Goal: Transaction & Acquisition: Purchase product/service

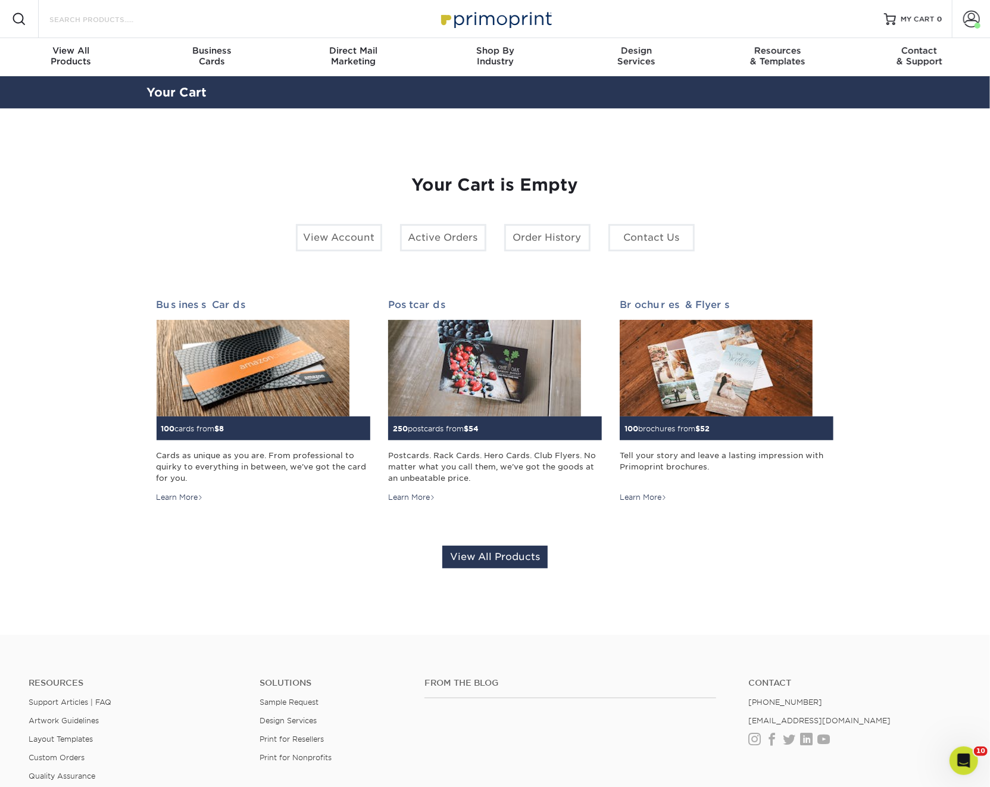
click at [85, 23] on input "Search Products" at bounding box center [106, 19] width 116 height 14
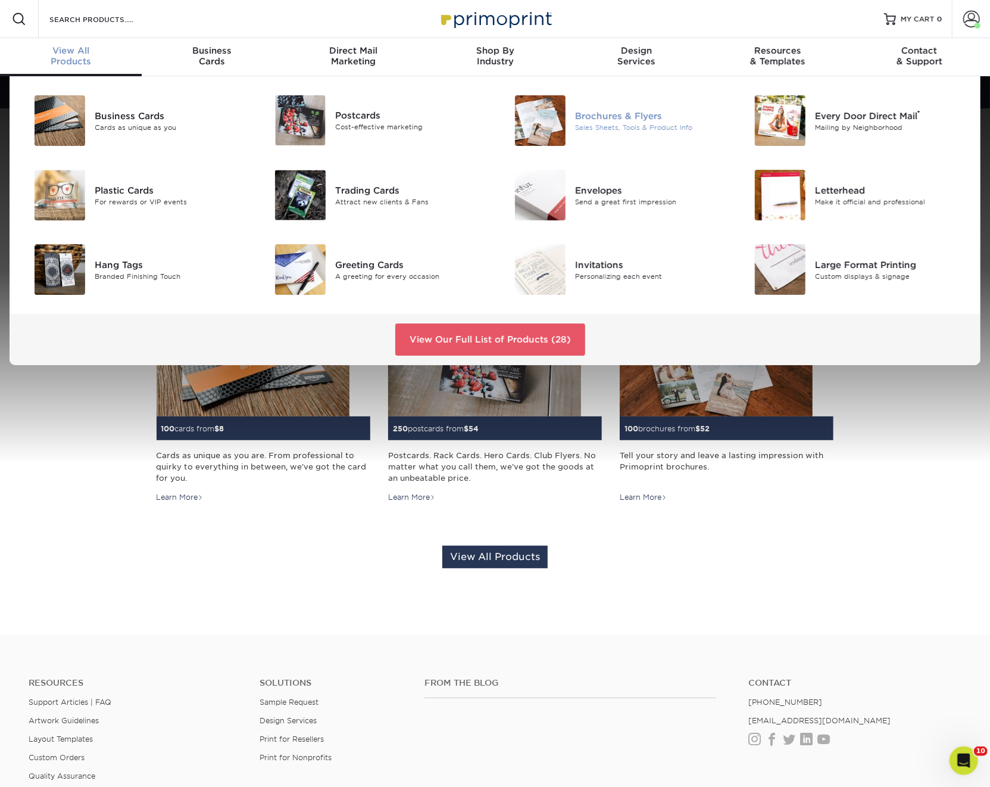
click at [548, 114] on img at bounding box center [540, 120] width 51 height 51
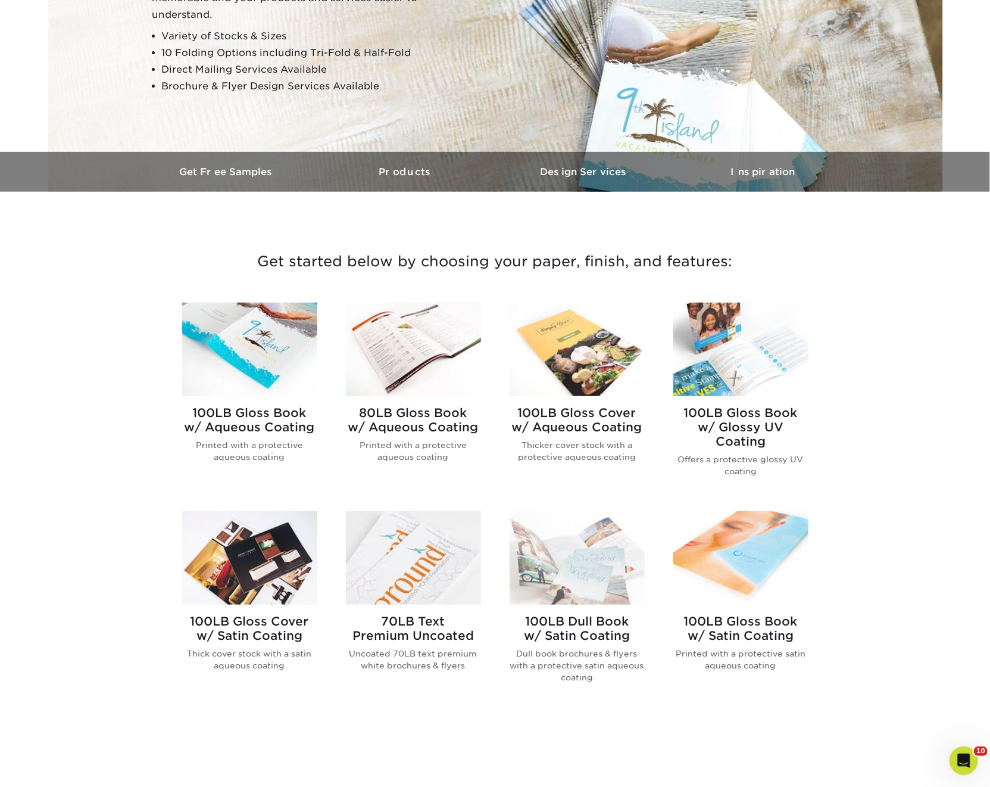
scroll to position [376, 0]
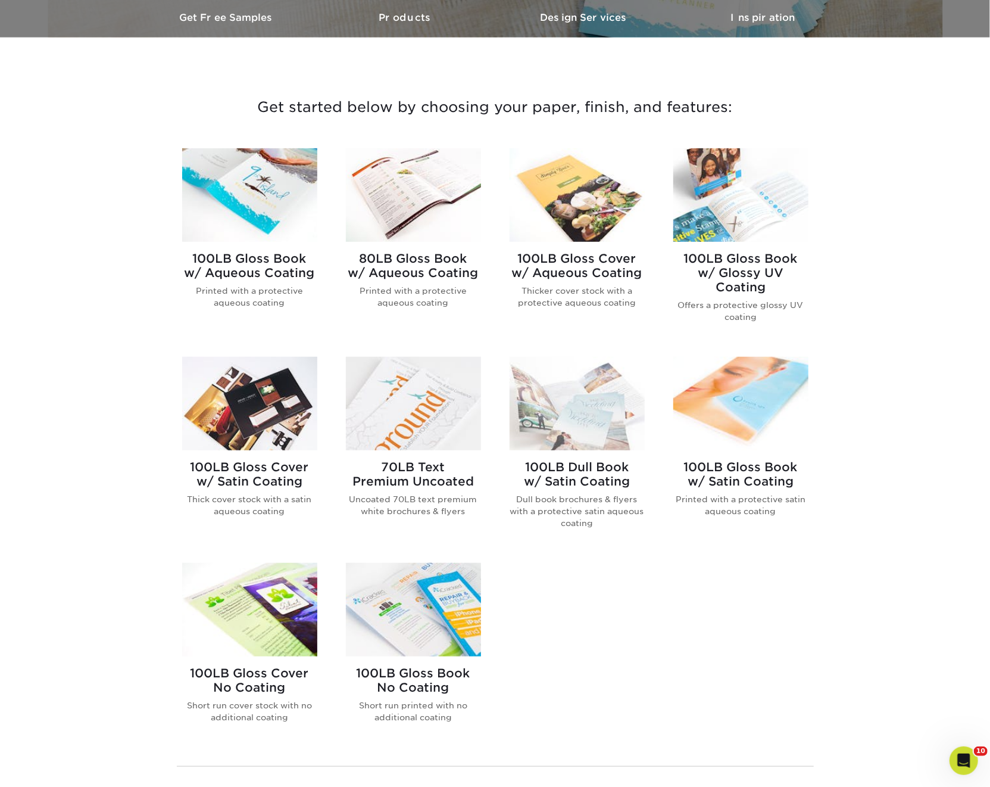
click at [412, 403] on img at bounding box center [413, 403] width 135 height 93
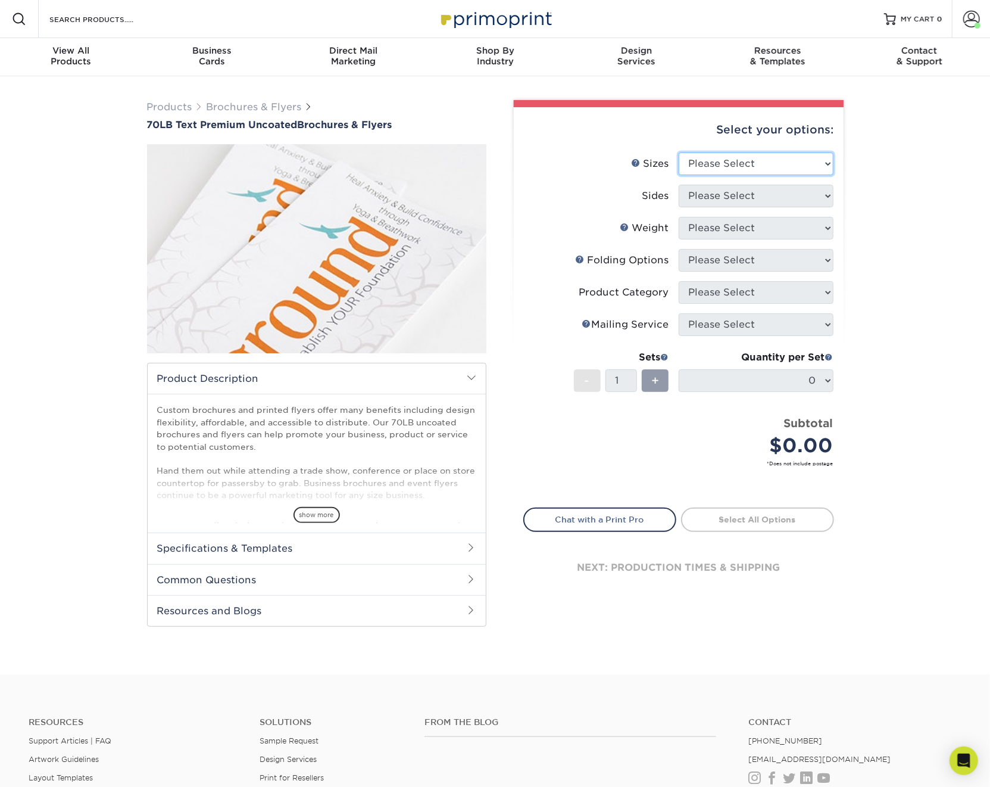
click at [696, 170] on select "Please Select 3.67" x 8.5" 4" x 6" 4" x 8.5" 4" x 9" 4.25" x 5.5" 4.25" x 11" 5…" at bounding box center [756, 163] width 155 height 23
select select "8.50x11.00"
click at [679, 152] on select "Please Select 3.67" x 8.5" 4" x 6" 4" x 8.5" 4" x 9" 4.25" x 5.5" 4.25" x 11" 5…" at bounding box center [756, 163] width 155 height 23
click at [721, 198] on select "Please Select Print Both Sides Print Front Only" at bounding box center [756, 196] width 155 height 23
select select "13abbda7-1d64-4f25-8bb2-c179b224825d"
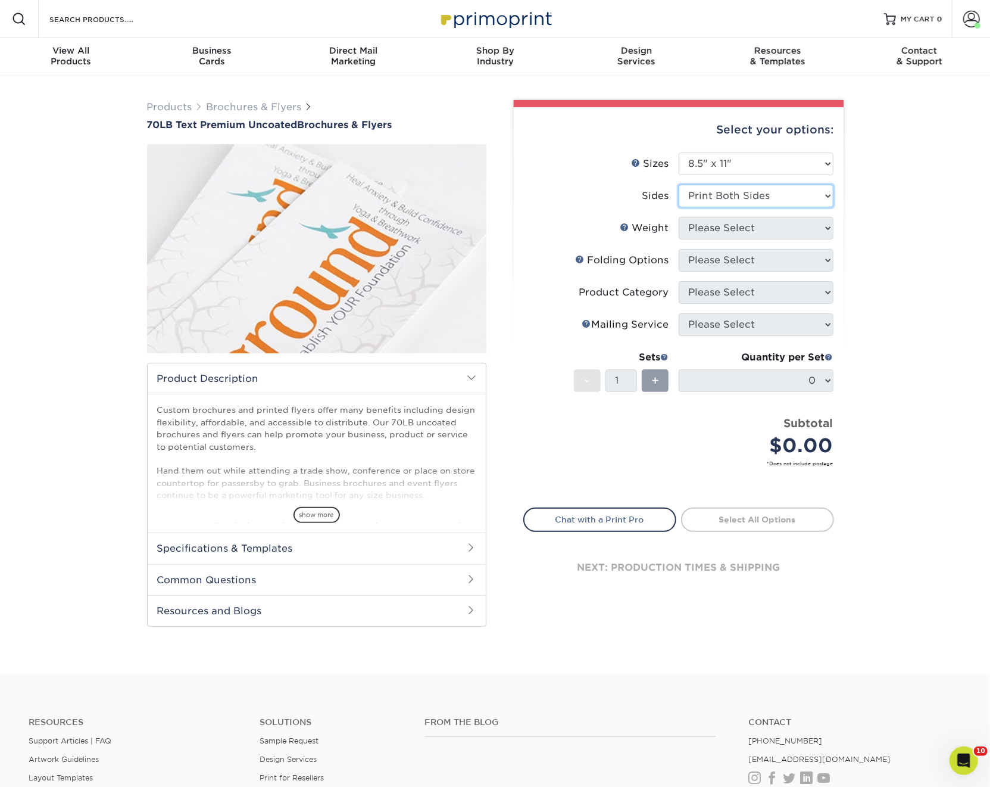
click at [679, 185] on select "Please Select Print Both Sides Print Front Only" at bounding box center [756, 196] width 155 height 23
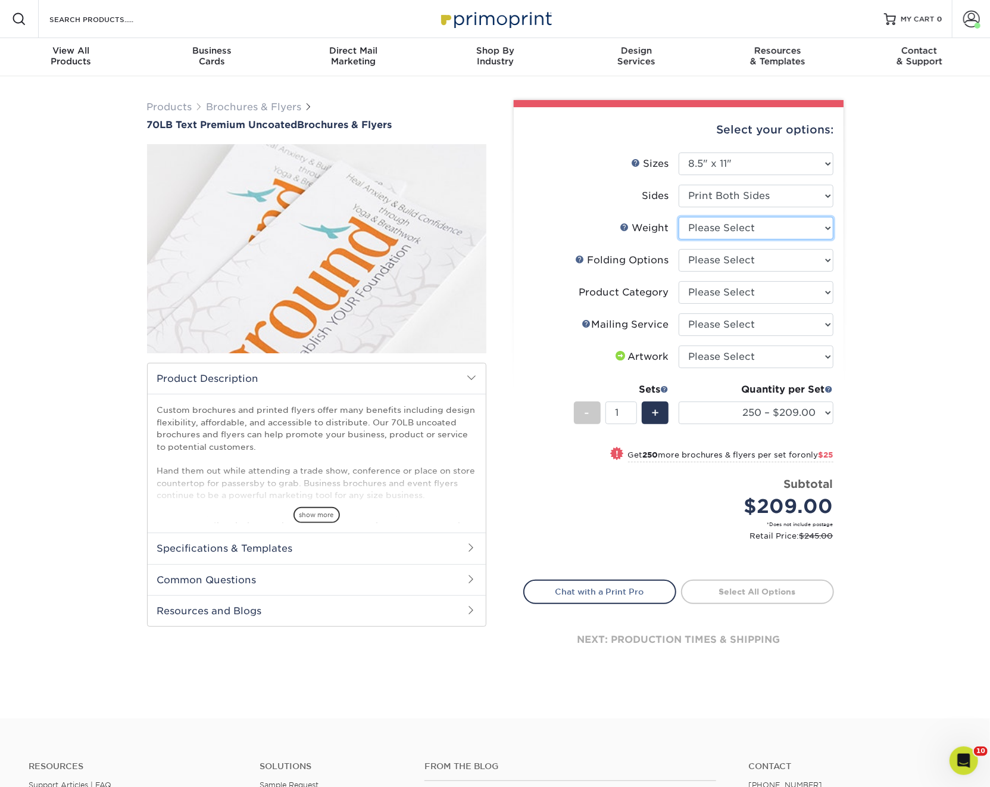
click at [708, 230] on select "Please Select 70LB" at bounding box center [756, 228] width 155 height 23
select select "70LB"
click at [679, 217] on select "Please Select 70LB" at bounding box center [756, 228] width 155 height 23
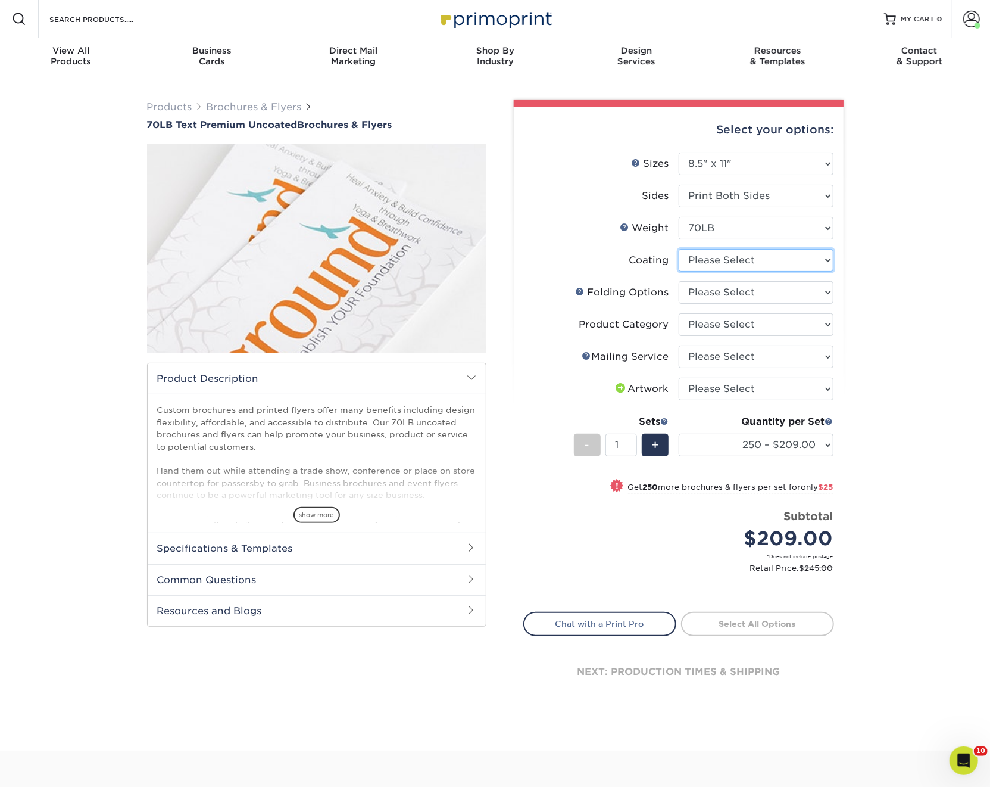
click at [695, 258] on select at bounding box center [756, 260] width 155 height 23
select select "3e7618de-abca-4bda-9f97-8b9129e913d8"
click at [679, 249] on select at bounding box center [756, 260] width 155 height 23
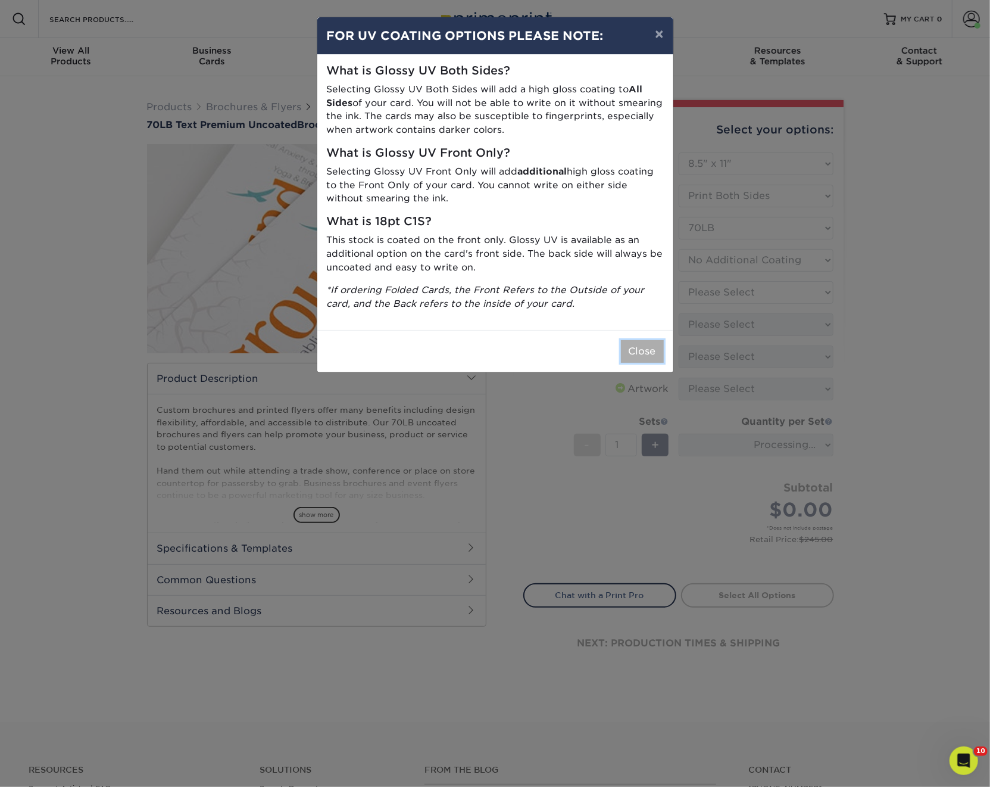
click at [640, 353] on button "Close" at bounding box center [642, 351] width 43 height 23
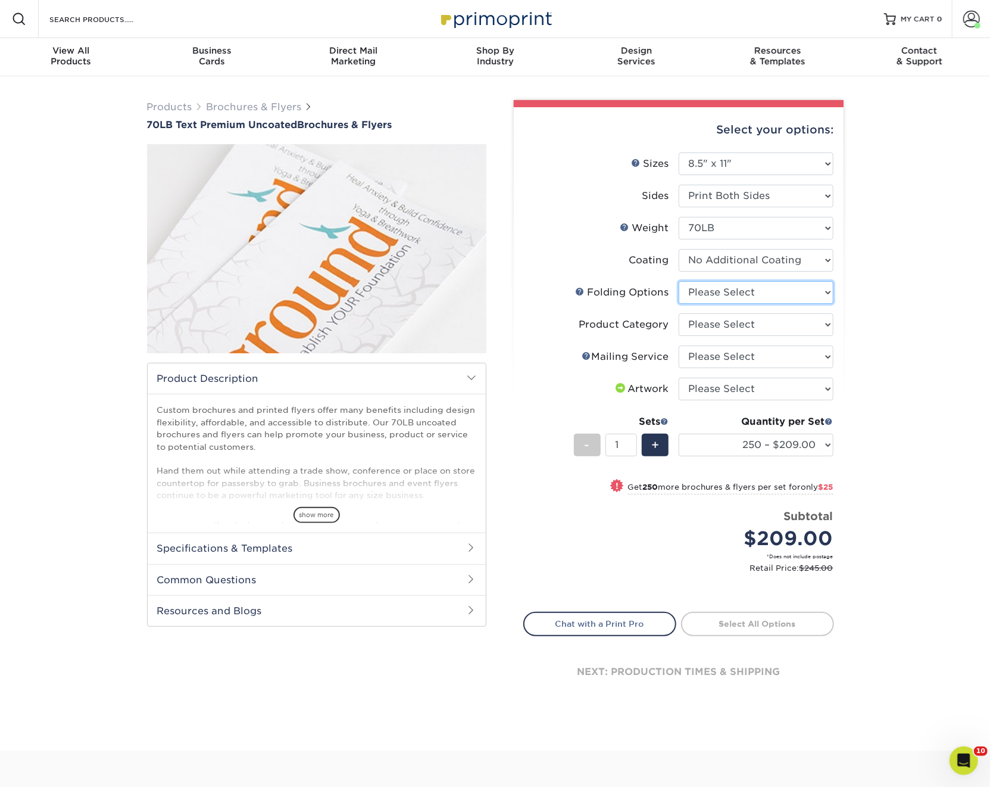
click at [716, 281] on select "Please Select FLAT - No Folding Accordion Fold Half-Fold (Vertical) Half-Fold (…" at bounding box center [756, 292] width 155 height 23
select select "9b1d5825-34d1-4721-9874-ed79abb003d7"
click at [679, 281] on select "Please Select FLAT - No Folding Accordion Fold Half-Fold (Vertical) Half-Fold (…" at bounding box center [756, 292] width 155 height 23
click at [713, 319] on select "Please Select Flyers and Brochures" at bounding box center [756, 324] width 155 height 23
select select "1a668080-6b7c-4174-b399-2c3833b27ef4"
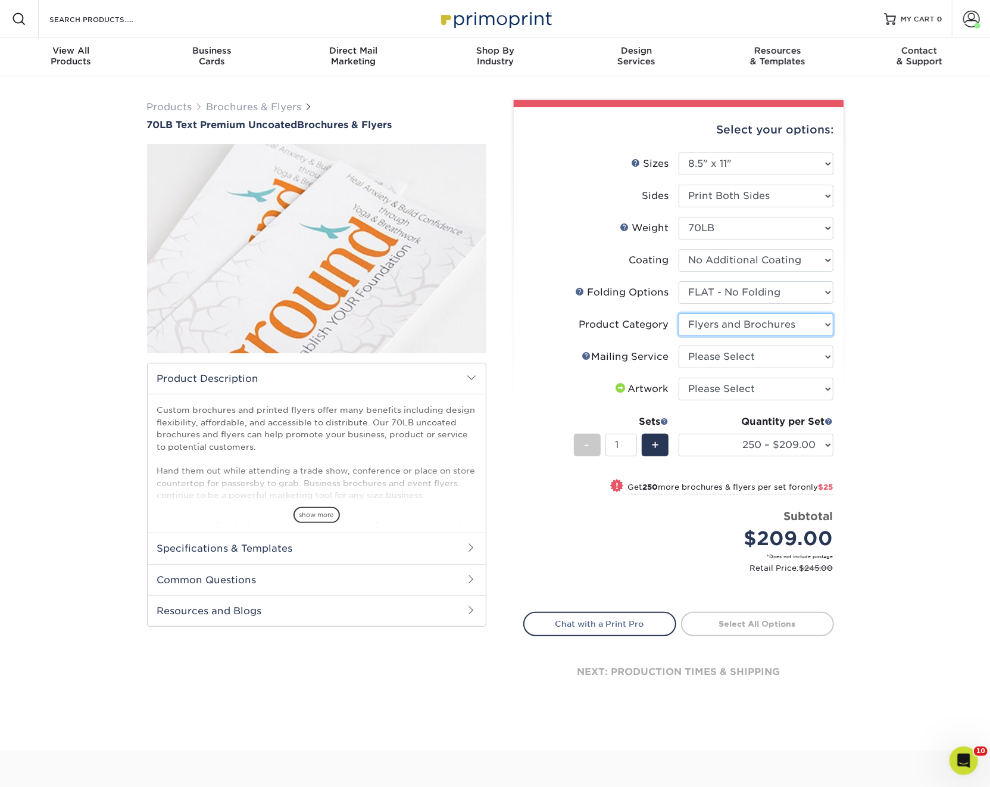
click at [679, 313] on select "Please Select Flyers and Brochures" at bounding box center [756, 324] width 155 height 23
click at [701, 355] on select "Please Select No Direct Mailing Service No, I will mail/stamp/imprint Direct Ma…" at bounding box center [756, 356] width 155 height 23
select select "3e5e9bdd-d78a-4c28-a41d-fe1407925ca6"
click at [679, 345] on select "Please Select No Direct Mailing Service No, I will mail/stamp/imprint Direct Ma…" at bounding box center [756, 356] width 155 height 23
click at [709, 386] on select "Please Select I will upload files I need a design - $175" at bounding box center [756, 389] width 155 height 23
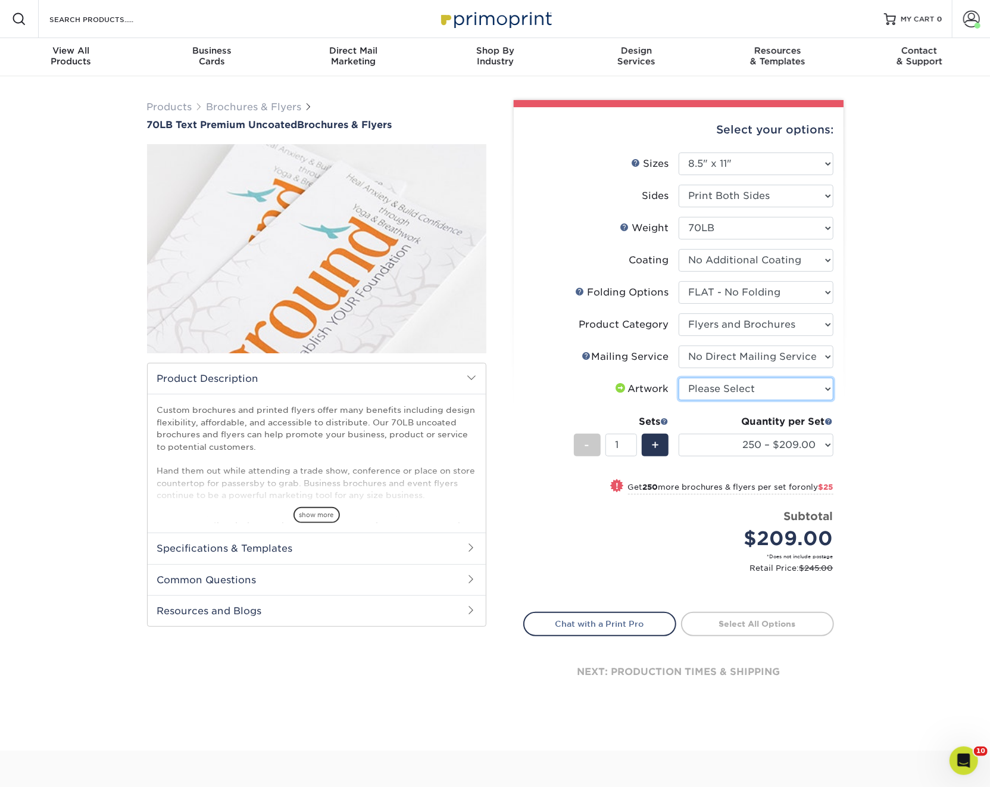
select select "upload"
click at [679, 378] on select "Please Select I will upload files I need a design - $175" at bounding box center [756, 389] width 155 height 23
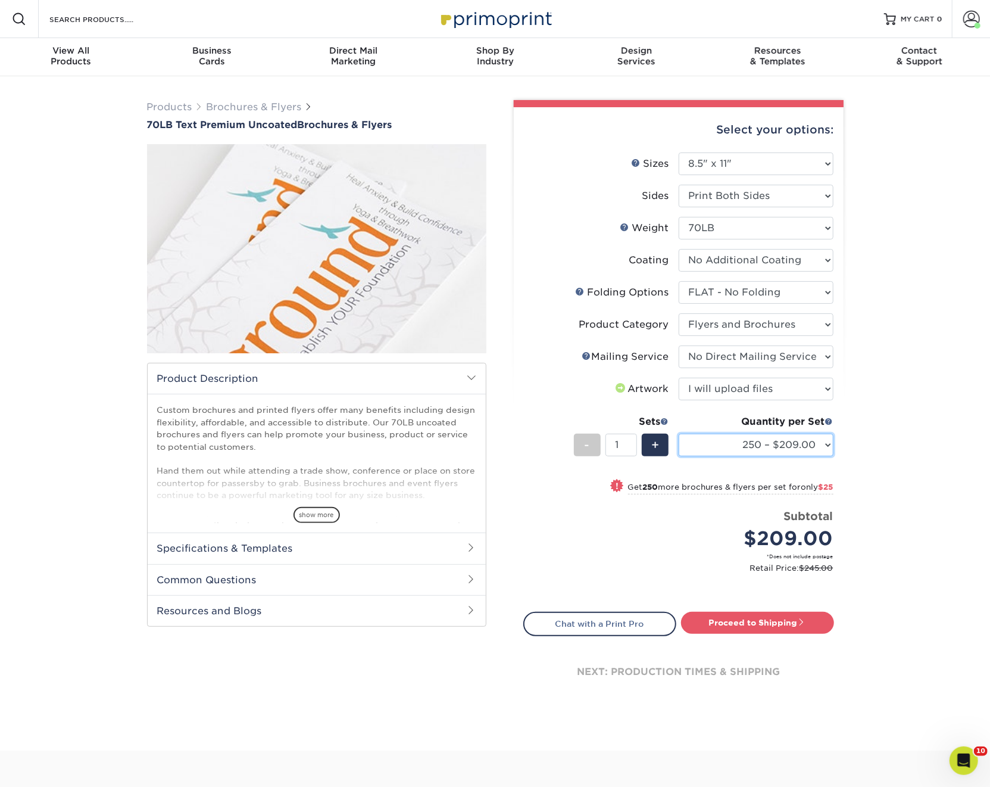
click at [728, 447] on select "250 – $209.00 500 – $234.00 750 – $238.00 1000 – $242.00 1500 – $273.00 2000 – …" at bounding box center [756, 445] width 155 height 23
select select "5000 – $492.00"
click at [679, 434] on select "250 – $209.00 500 – $234.00 750 – $238.00 1000 – $242.00 1500 – $273.00 2000 – …" at bounding box center [756, 445] width 155 height 23
click at [768, 625] on link "Proceed to Shipping" at bounding box center [757, 622] width 153 height 21
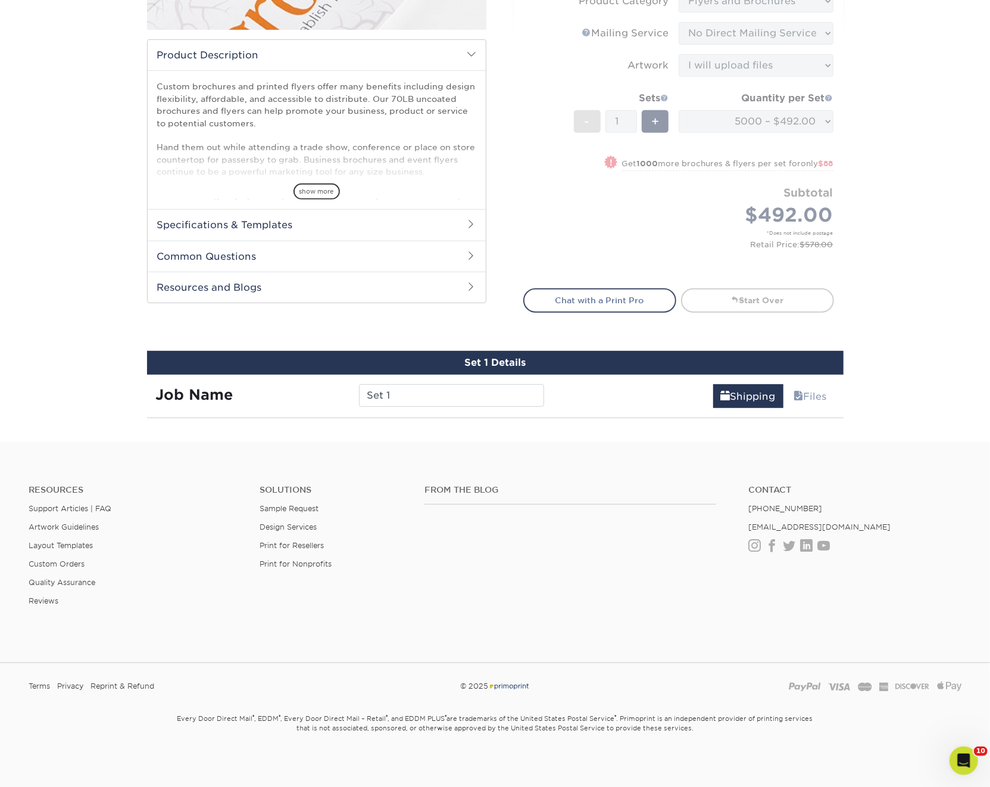
scroll to position [626, 0]
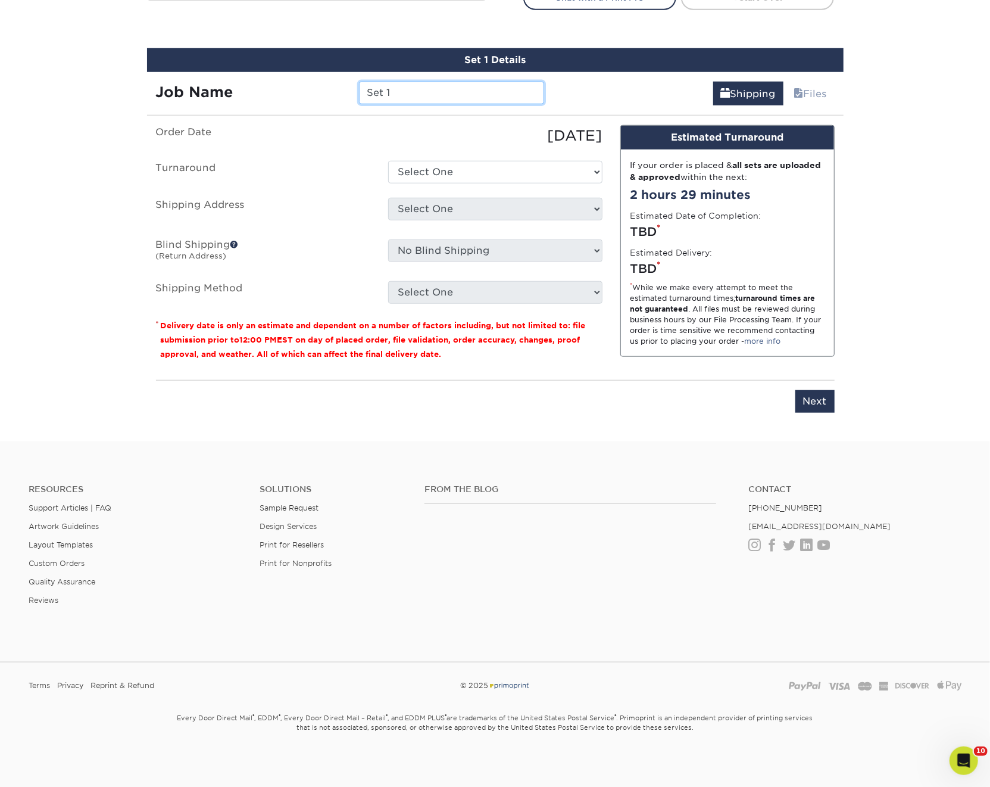
click at [409, 95] on input "Set 1" at bounding box center [451, 93] width 185 height 23
paste input "93437"
type input "93437"
click at [447, 168] on select "Select One 2-4 Business Days 2 Day Next Business Day" at bounding box center [495, 172] width 214 height 23
select select "823d533f-552f-4cbe-85a4-a2c7418f2ef9"
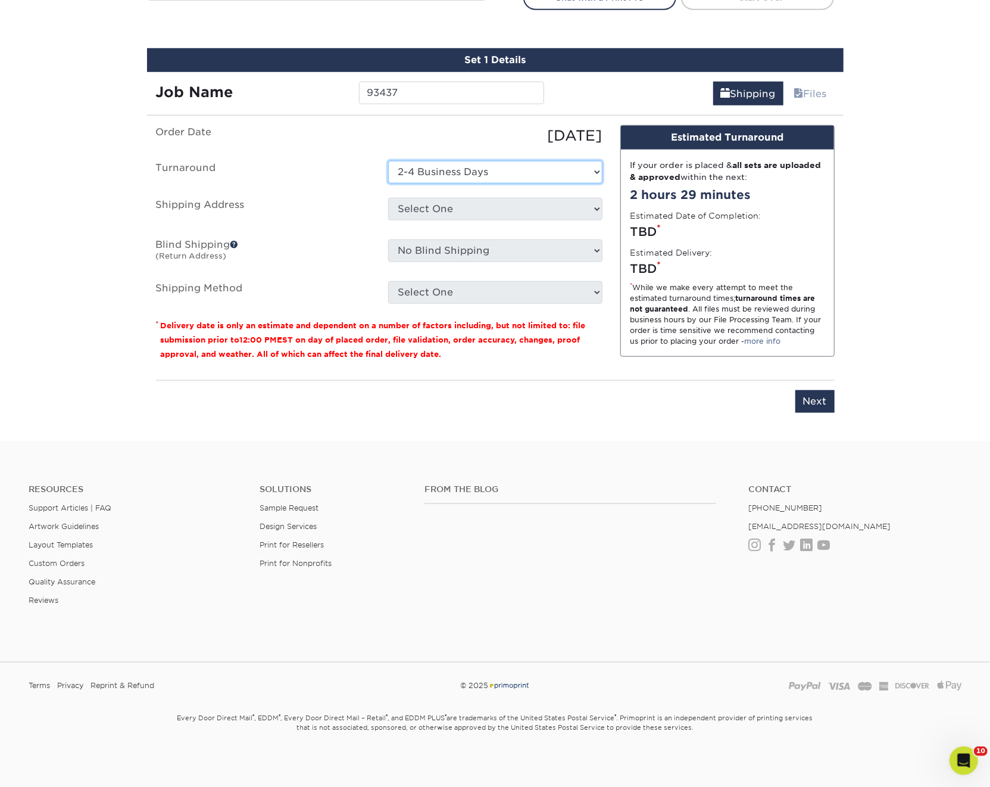
click at [388, 161] on select "Select One 2-4 Business Days 2 Day Next Business Day" at bounding box center [495, 172] width 214 height 23
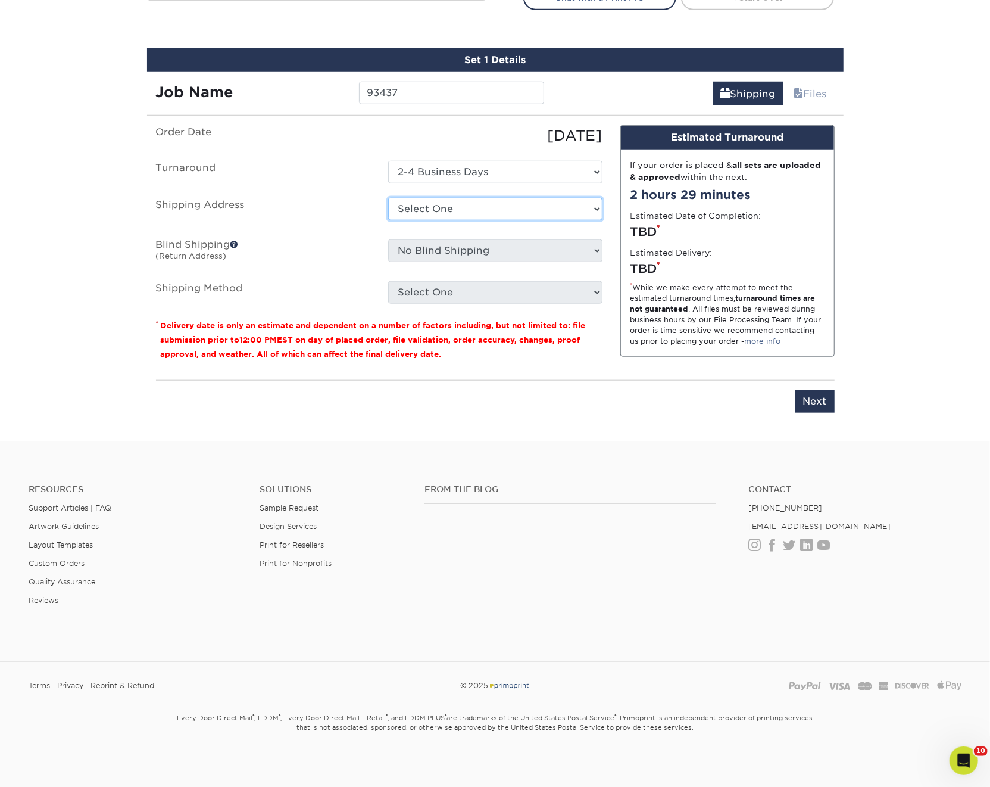
click at [431, 205] on select "Select One ACTION Alejandra Barragan Alicia Ramos AMEX Ariel Balbuena Aspen Rid…" at bounding box center [495, 209] width 214 height 23
select select "54022"
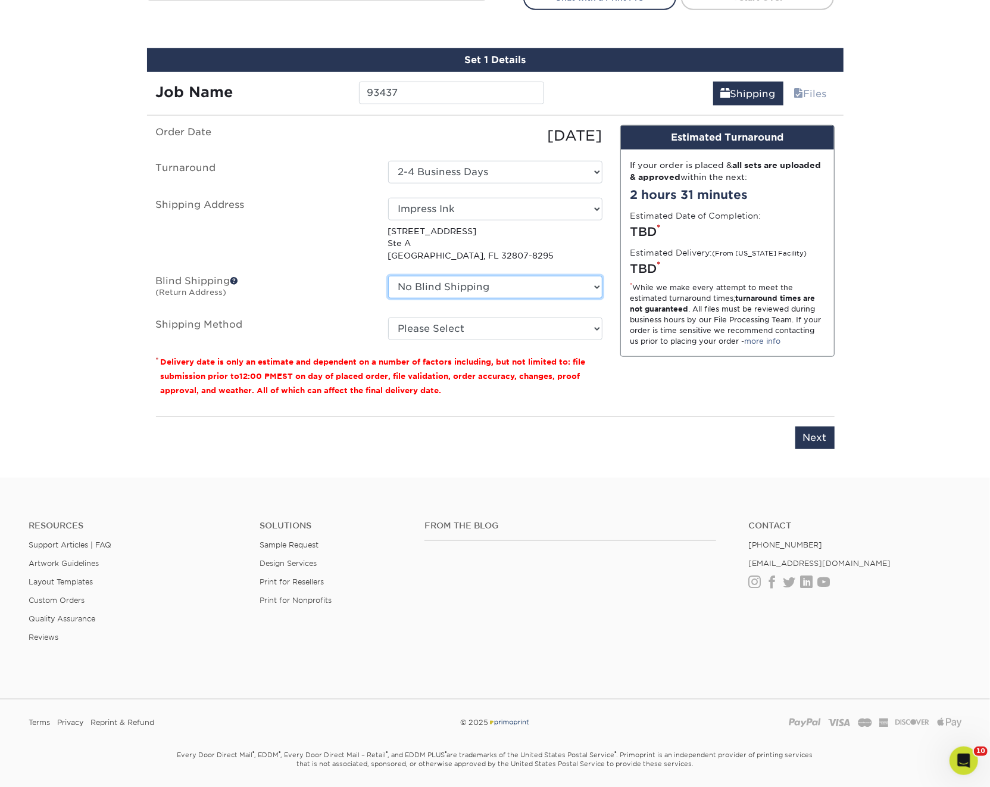
click at [451, 288] on select "No Blind Shipping ACTION Alejandra Barragan Alicia Ramos AMEX Ariel Balbuena As…" at bounding box center [495, 287] width 214 height 23
select select "54022"
click at [388, 276] on select "No Blind Shipping ACTION Alejandra Barragan Alicia Ramos AMEX Ariel Balbuena As…" at bounding box center [495, 287] width 214 height 23
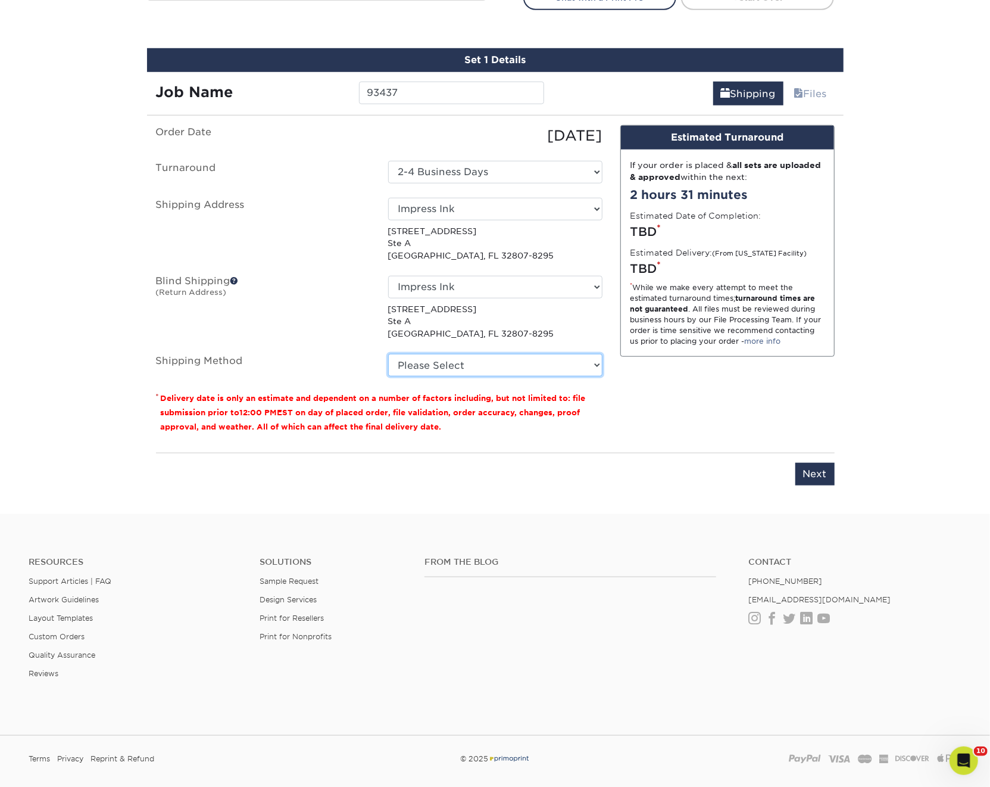
click at [448, 370] on select "Please Select Ground Shipping (+$67.49) 3 Day Shipping Service (+$124.42) 2 Day…" at bounding box center [495, 365] width 214 height 23
select select "03"
click at [388, 354] on select "Please Select Ground Shipping (+$67.49) 3 Day Shipping Service (+$124.42) 2 Day…" at bounding box center [495, 365] width 214 height 23
click at [816, 471] on input "Next" at bounding box center [815, 474] width 39 height 23
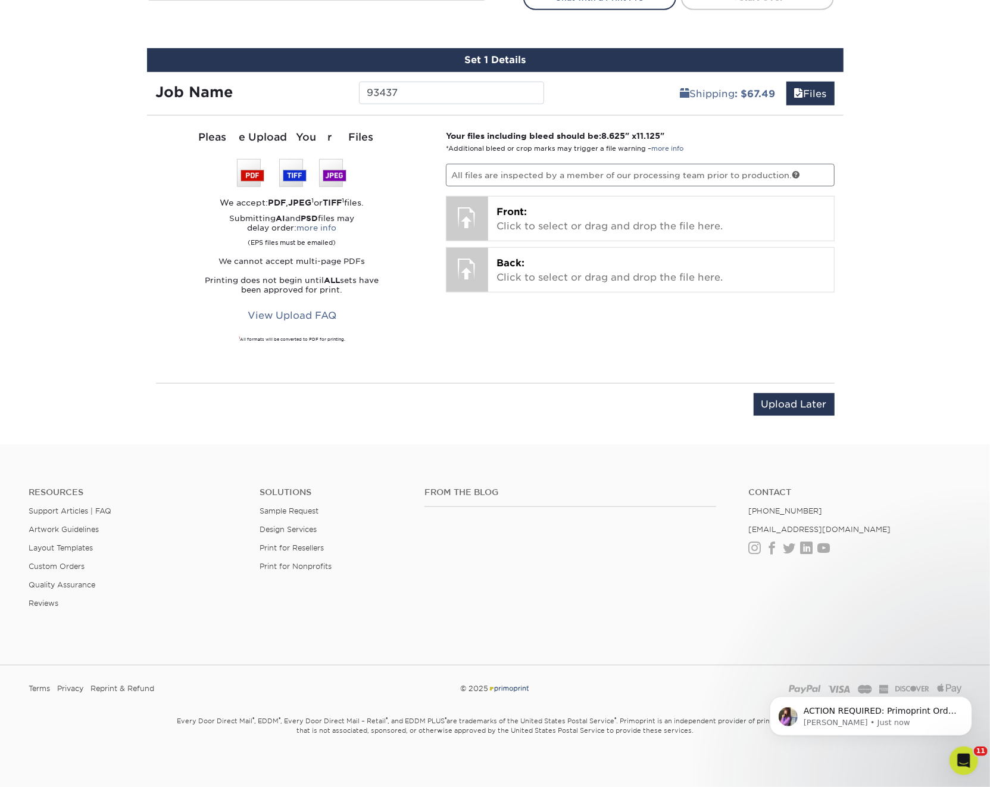
scroll to position [0, 0]
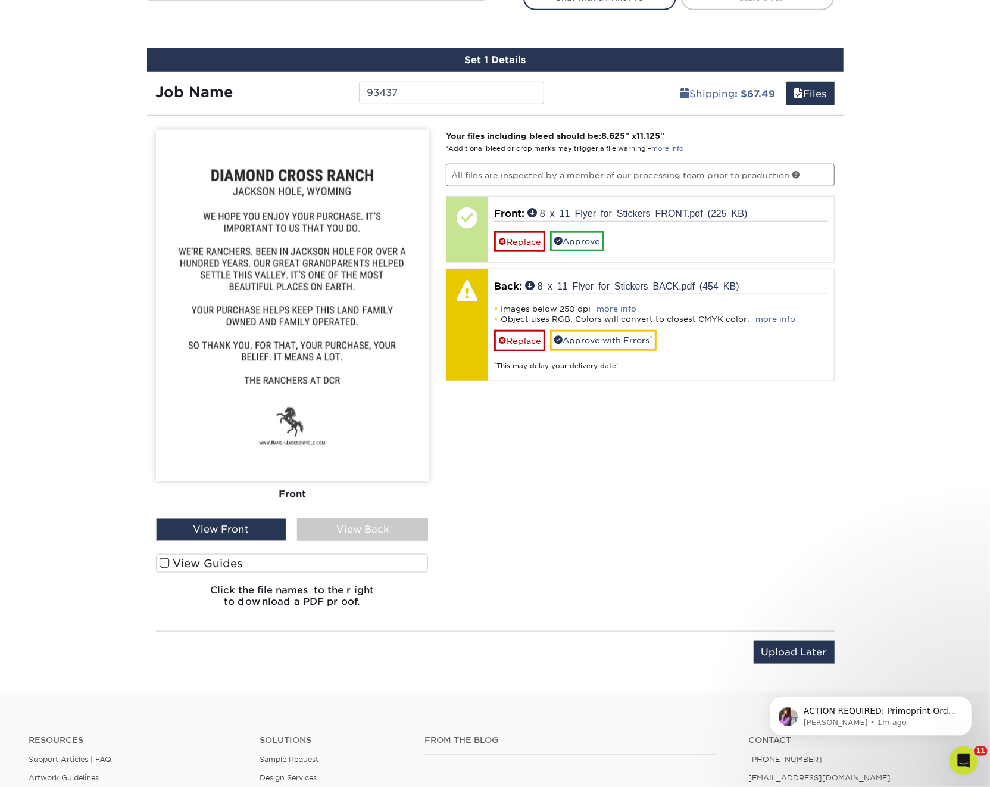
click at [165, 560] on span at bounding box center [165, 562] width 10 height 11
click at [0, 0] on input "View Guides" at bounding box center [0, 0] width 0 height 0
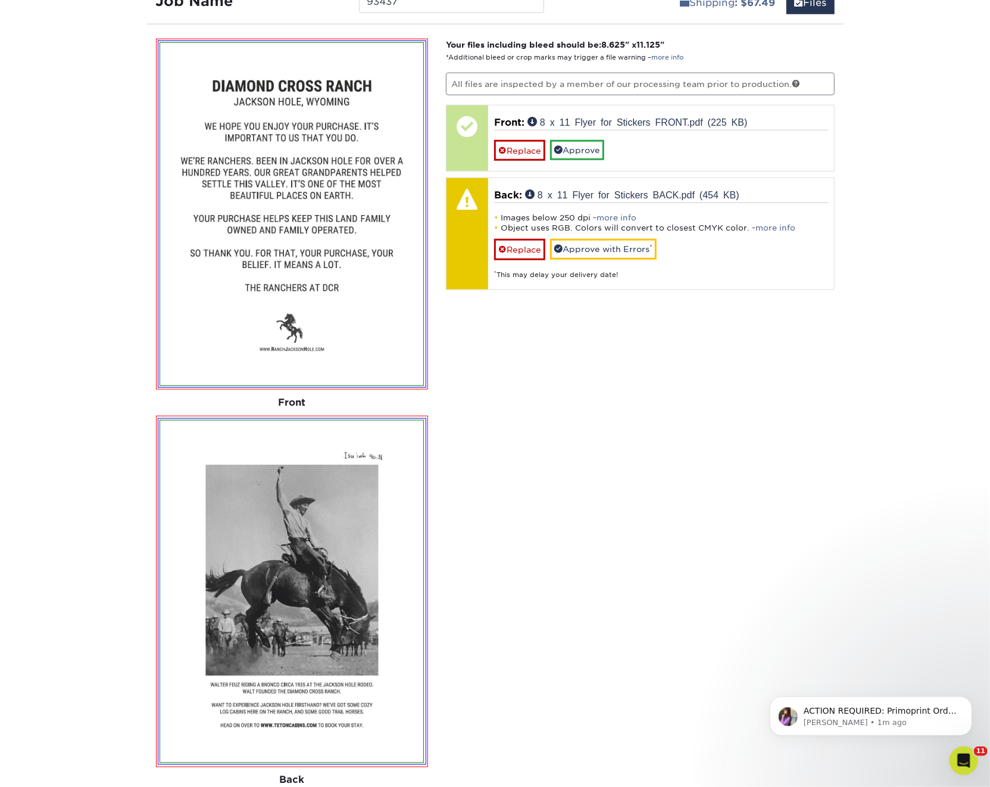
scroll to position [699, 0]
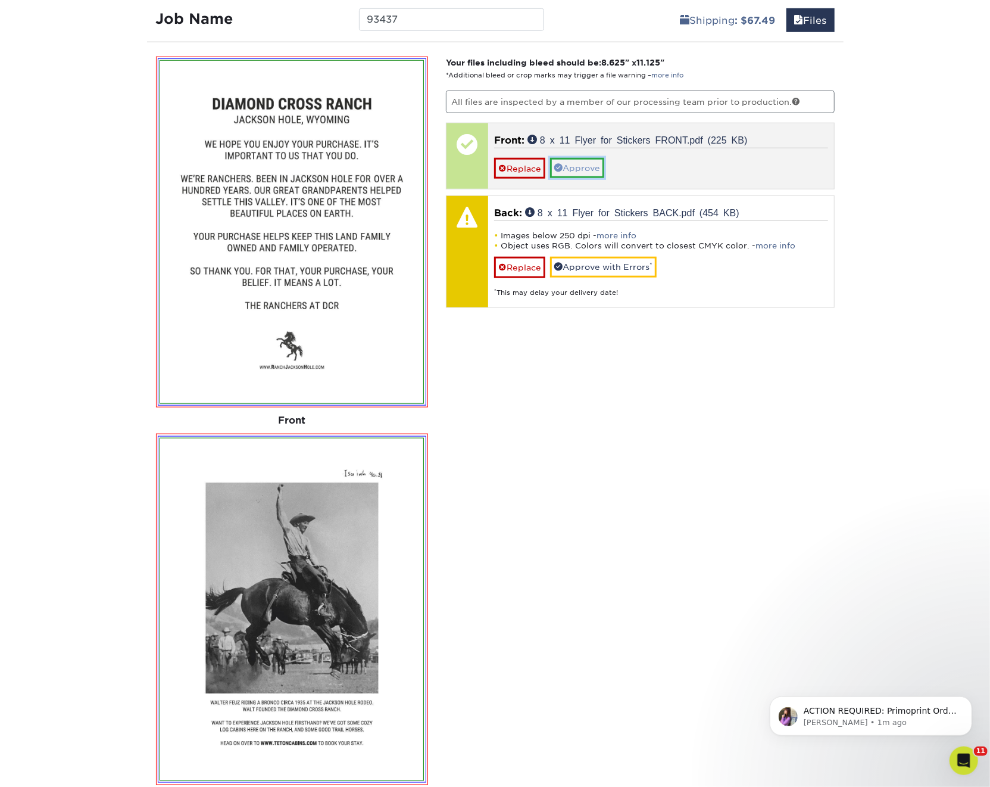
click at [572, 165] on link "Approve" at bounding box center [577, 168] width 54 height 20
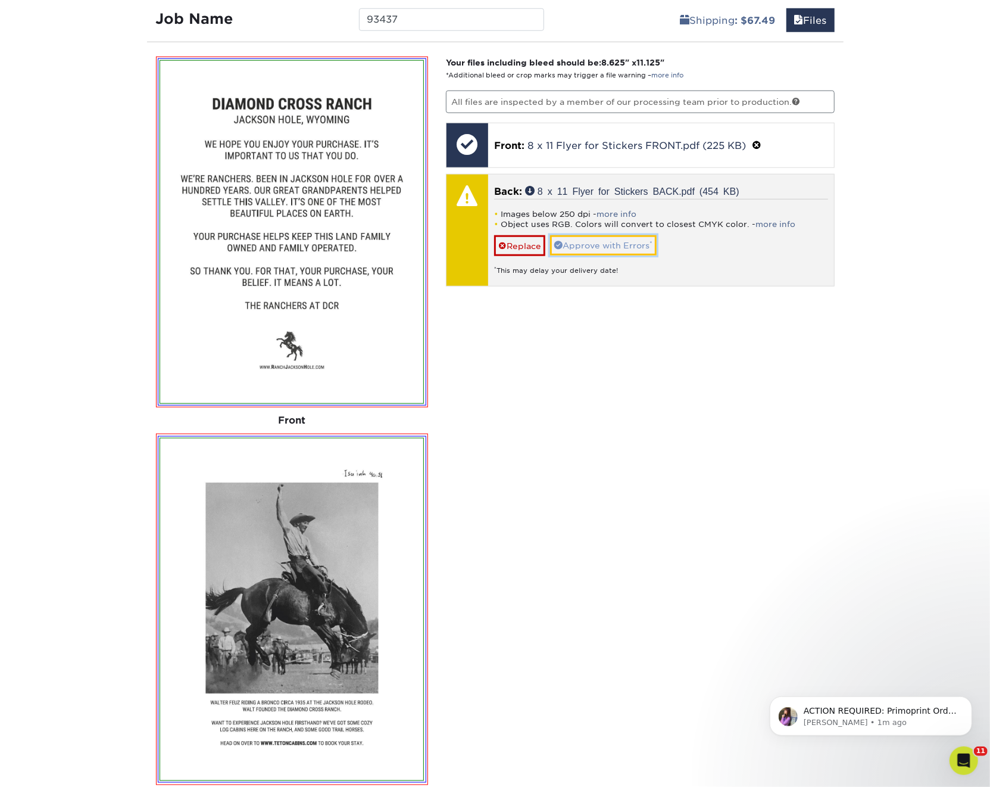
click at [636, 242] on link "Approve with Errors *" at bounding box center [603, 245] width 107 height 20
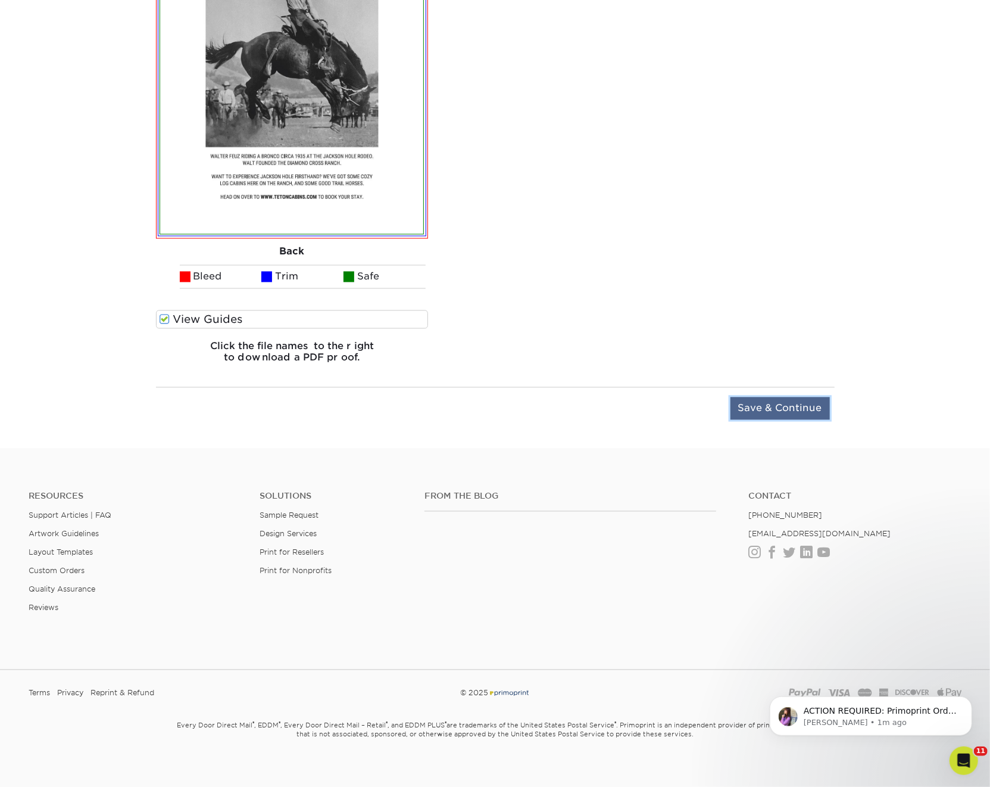
click at [788, 412] on input "Save & Continue" at bounding box center [780, 408] width 99 height 23
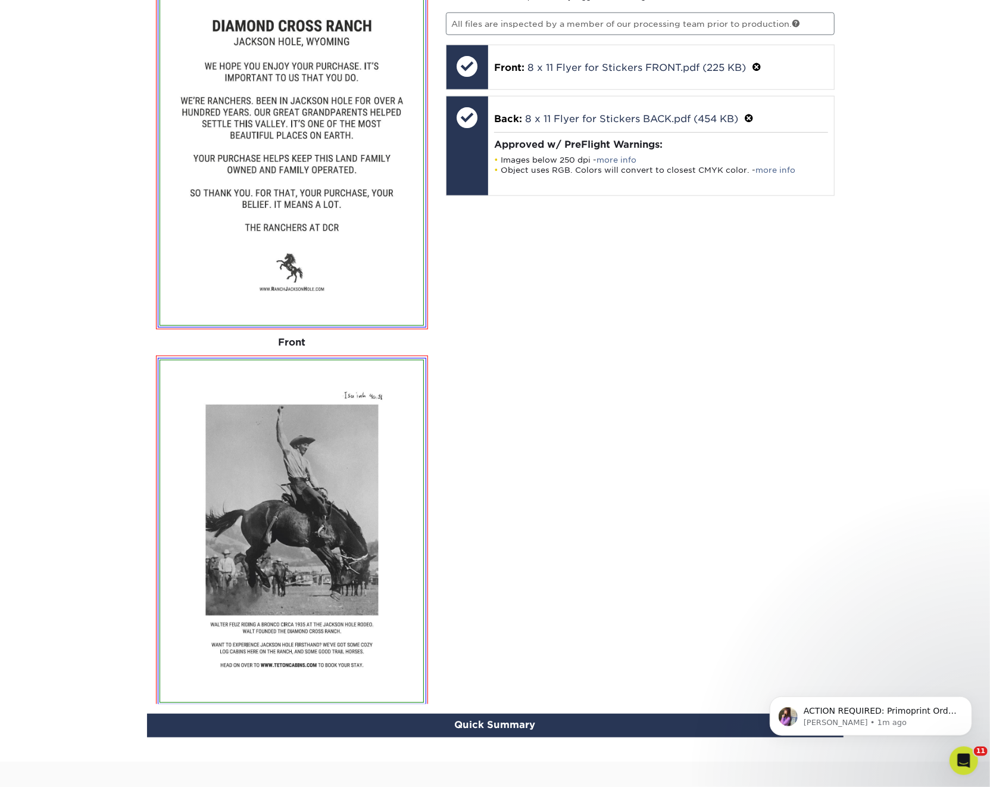
scroll to position [519, 0]
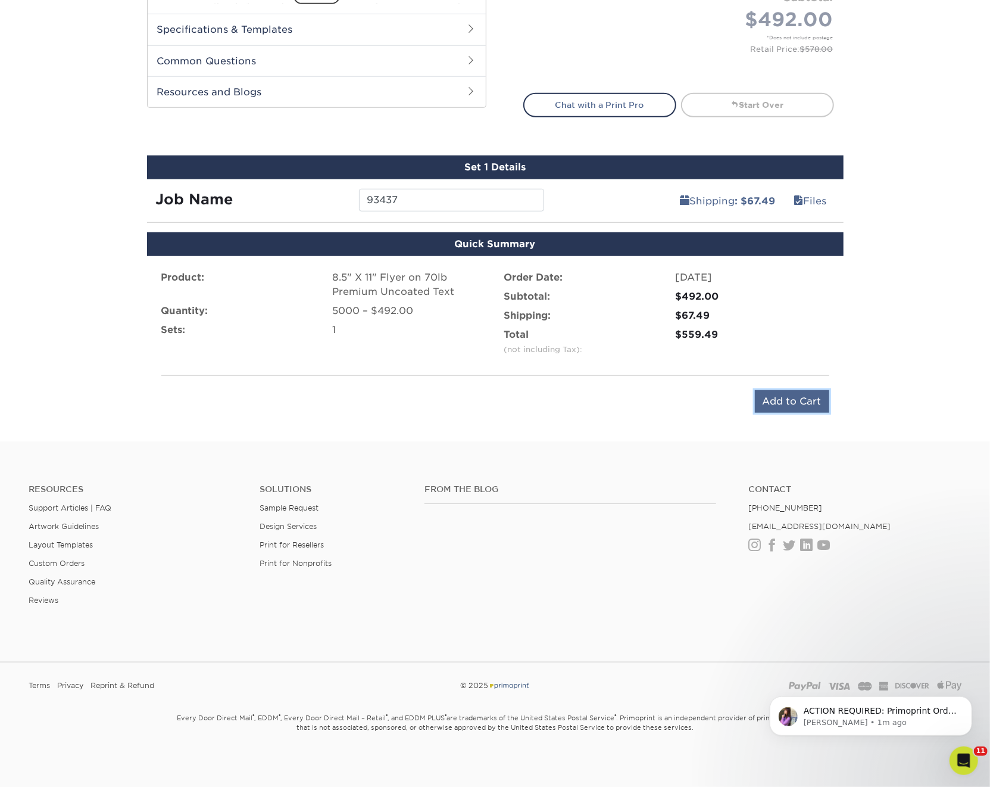
click at [785, 398] on input "Add to Cart" at bounding box center [792, 401] width 74 height 23
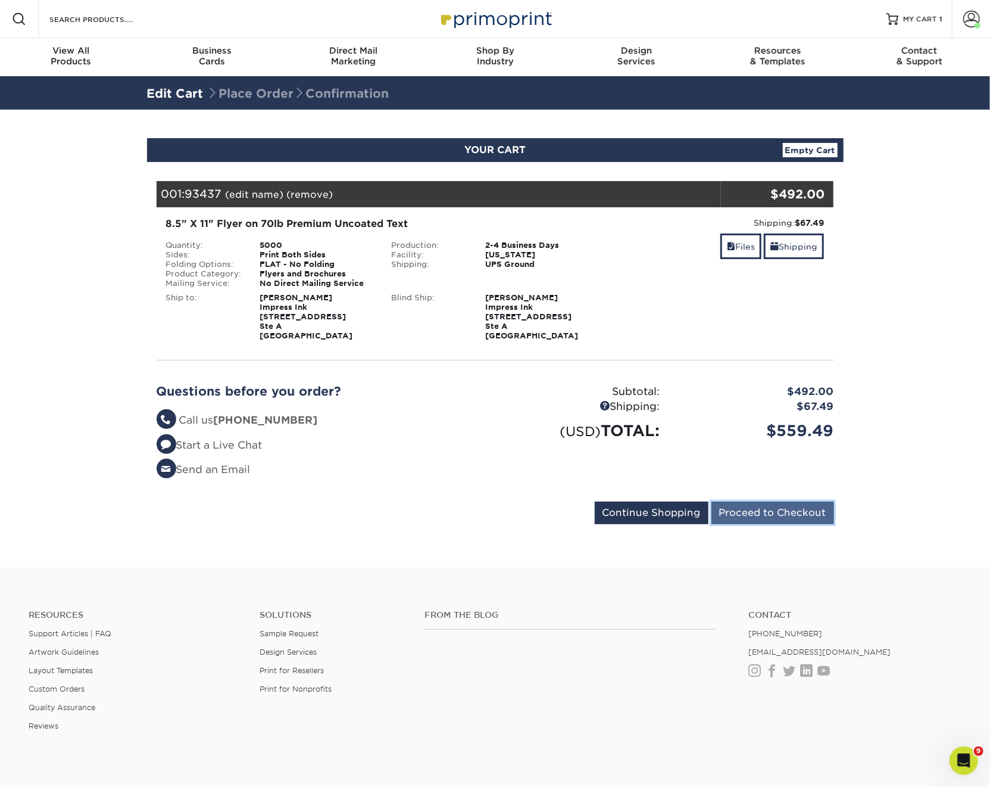
click at [774, 514] on input "Proceed to Checkout" at bounding box center [773, 512] width 123 height 23
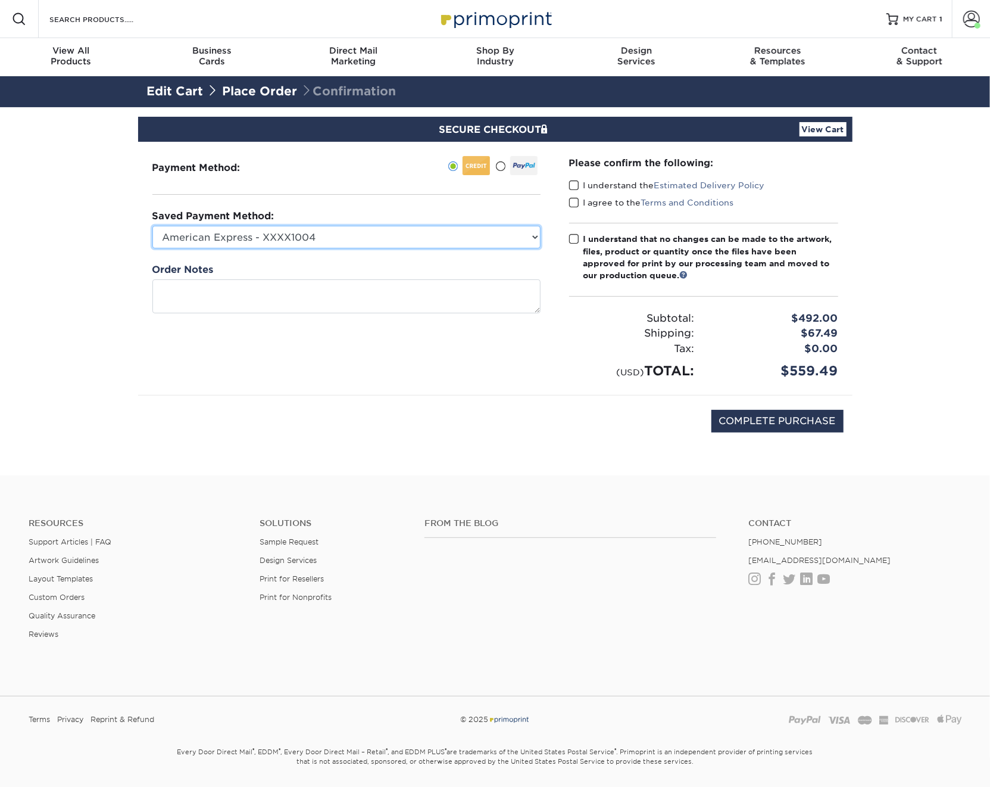
click at [284, 236] on select "American Express - XXXX1004 Visa - XXXX8490 American Express - XXXX3000 Visa - …" at bounding box center [346, 237] width 388 height 23
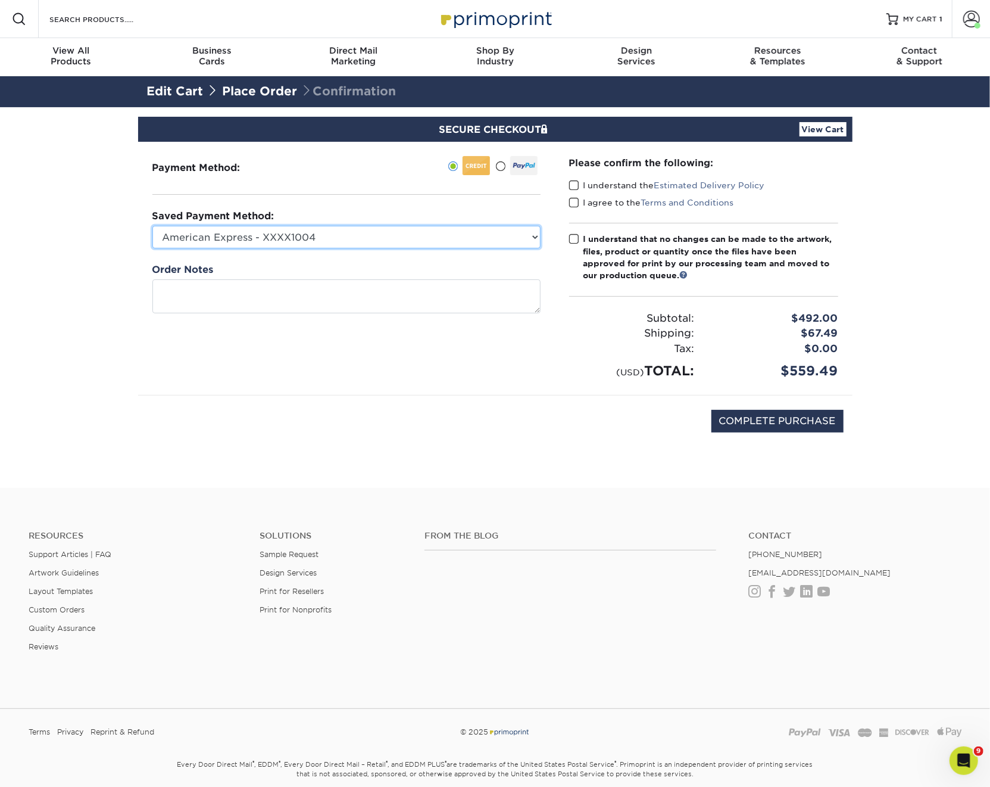
select select "75282"
click at [152, 226] on select "American Express - XXXX1004 Visa - XXXX8490 American Express - XXXX3000 Visa - …" at bounding box center [346, 237] width 388 height 23
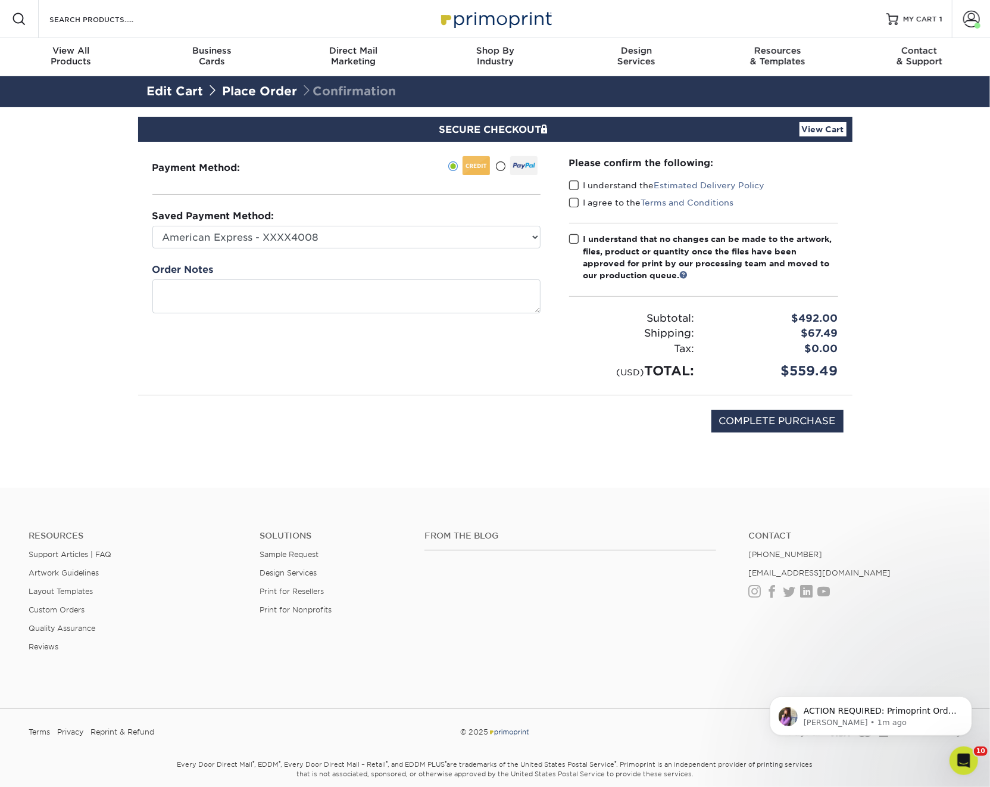
click at [575, 186] on span at bounding box center [574, 185] width 10 height 11
click at [0, 0] on input "I understand the Estimated Delivery Policy" at bounding box center [0, 0] width 0 height 0
click at [573, 199] on span at bounding box center [574, 202] width 10 height 11
click at [0, 0] on input "I agree to the Terms and Conditions" at bounding box center [0, 0] width 0 height 0
click at [573, 238] on span at bounding box center [574, 238] width 10 height 11
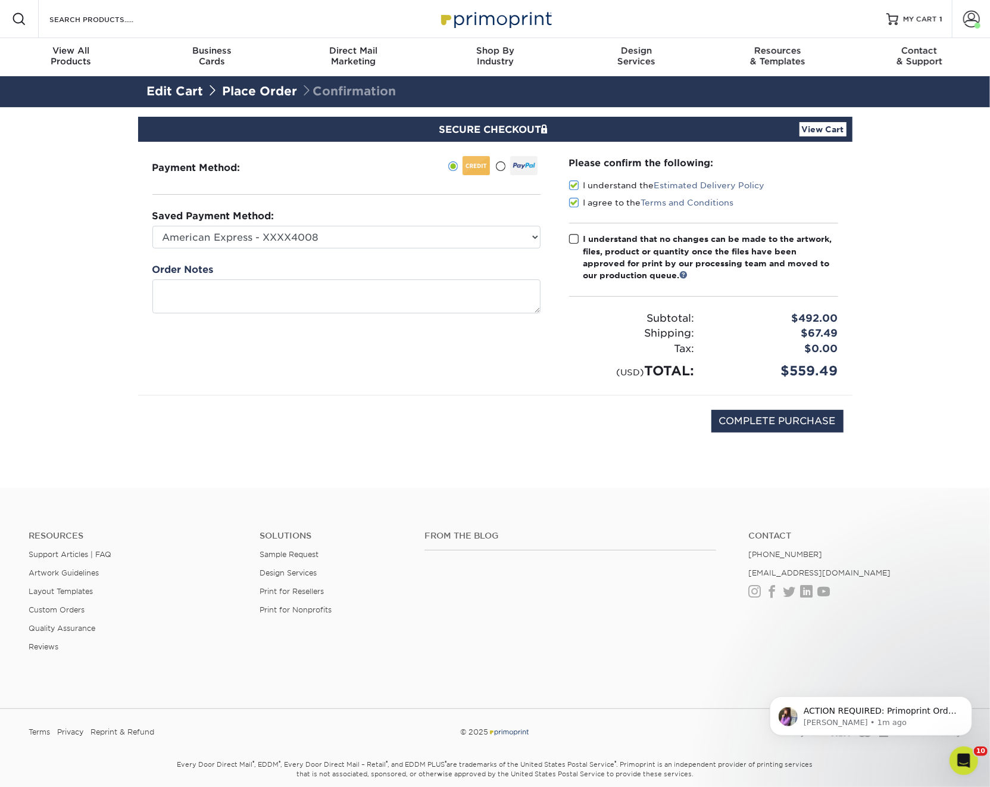
click at [0, 0] on input "I understand that no changes can be made to the artwork, files, product or quan…" at bounding box center [0, 0] width 0 height 0
click at [745, 420] on input "COMPLETE PURCHASE" at bounding box center [778, 421] width 132 height 23
type input "PROCESSING, PLEASE WAIT..."
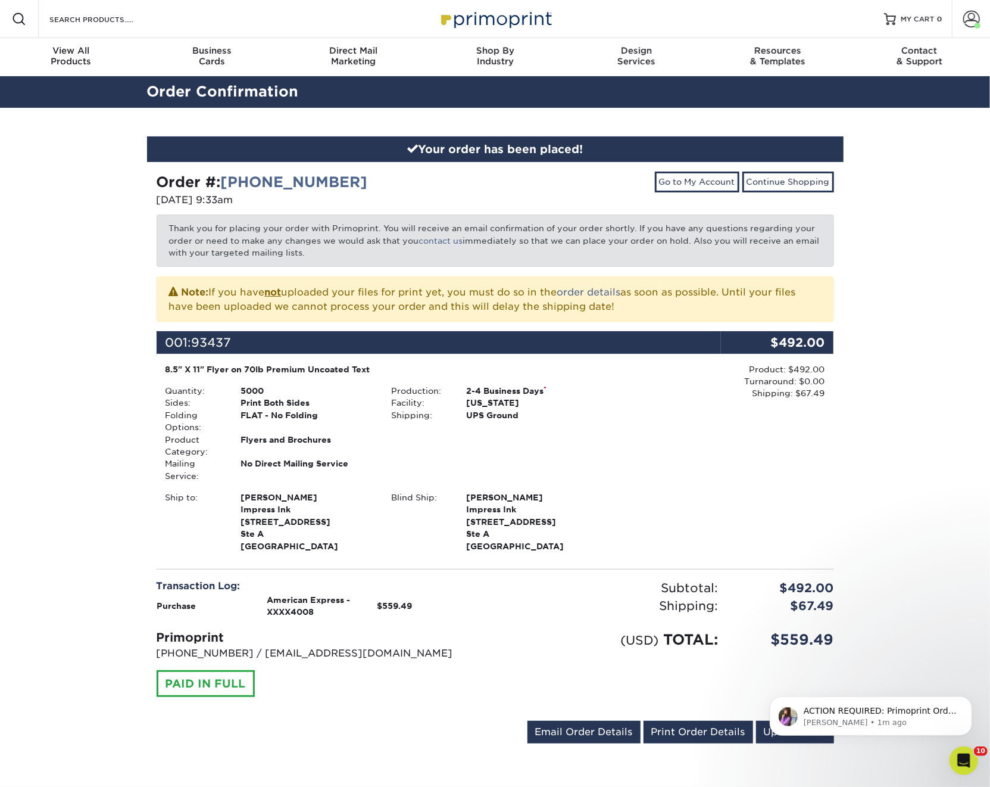
drag, startPoint x: 374, startPoint y: 185, endPoint x: 158, endPoint y: 183, distance: 216.2
click at [158, 183] on div "Order #: [PHONE_NUMBER]" at bounding box center [322, 181] width 330 height 21
copy strong "Order #: [PHONE_NUMBER]"
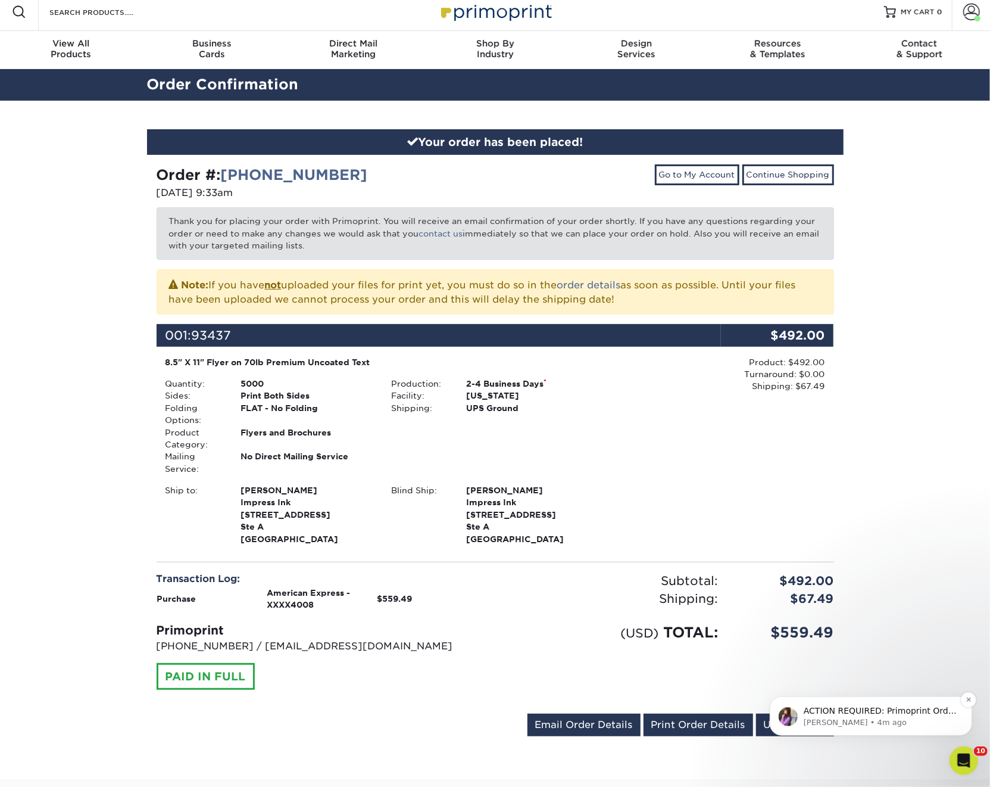
click at [910, 718] on p "[PERSON_NAME] • 4m ago" at bounding box center [880, 721] width 154 height 11
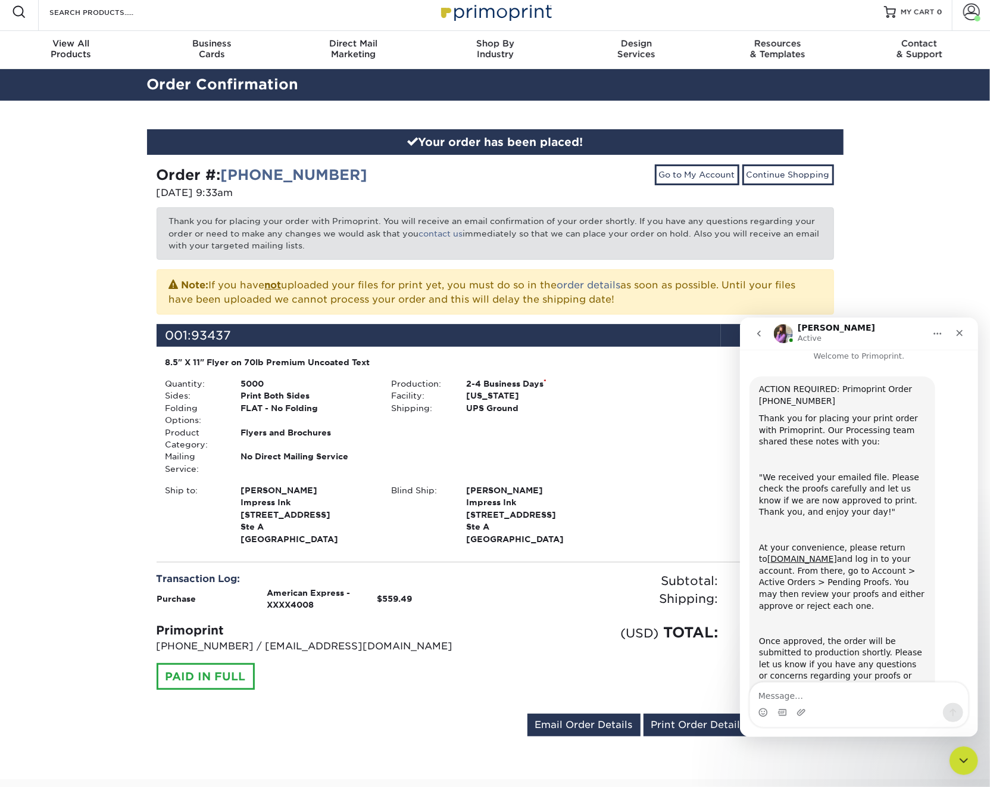
scroll to position [0, 0]
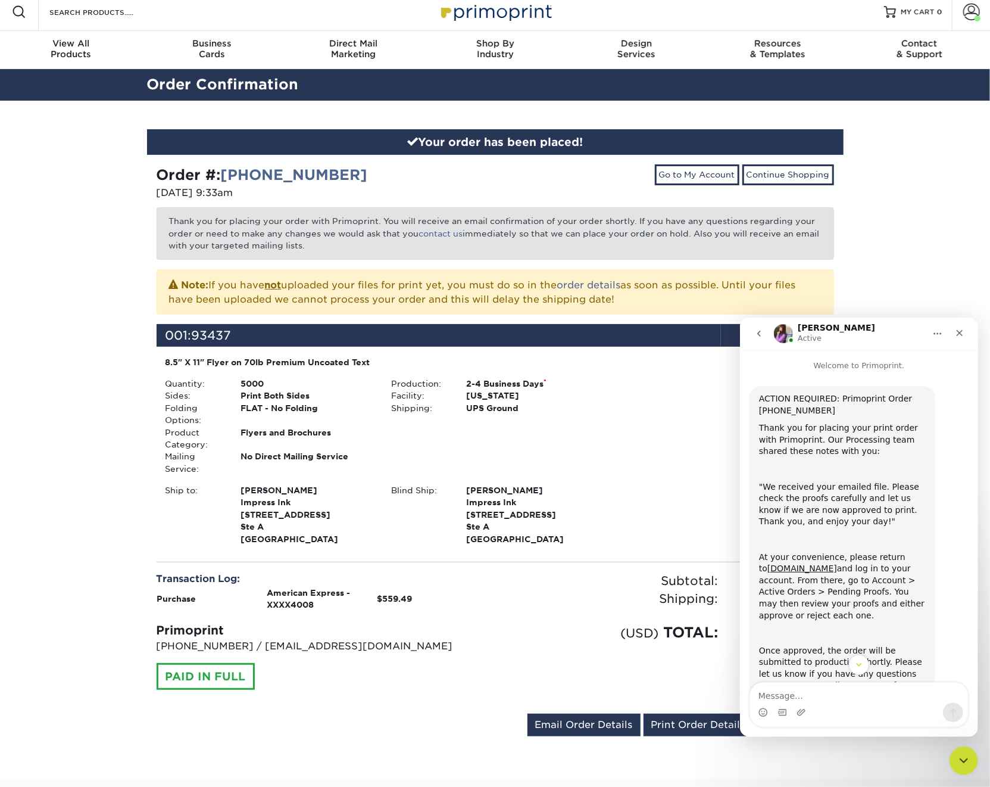
click at [807, 411] on div "ACTION REQUIRED: Primoprint Order [PHONE_NUMBER]" at bounding box center [842, 403] width 167 height 23
copy div "ACTION REQUIRED: Primoprint Order [PHONE_NUMBER]"
click at [791, 413] on div "ACTION REQUIRED: Primoprint Order [PHONE_NUMBER]" at bounding box center [842, 403] width 167 height 23
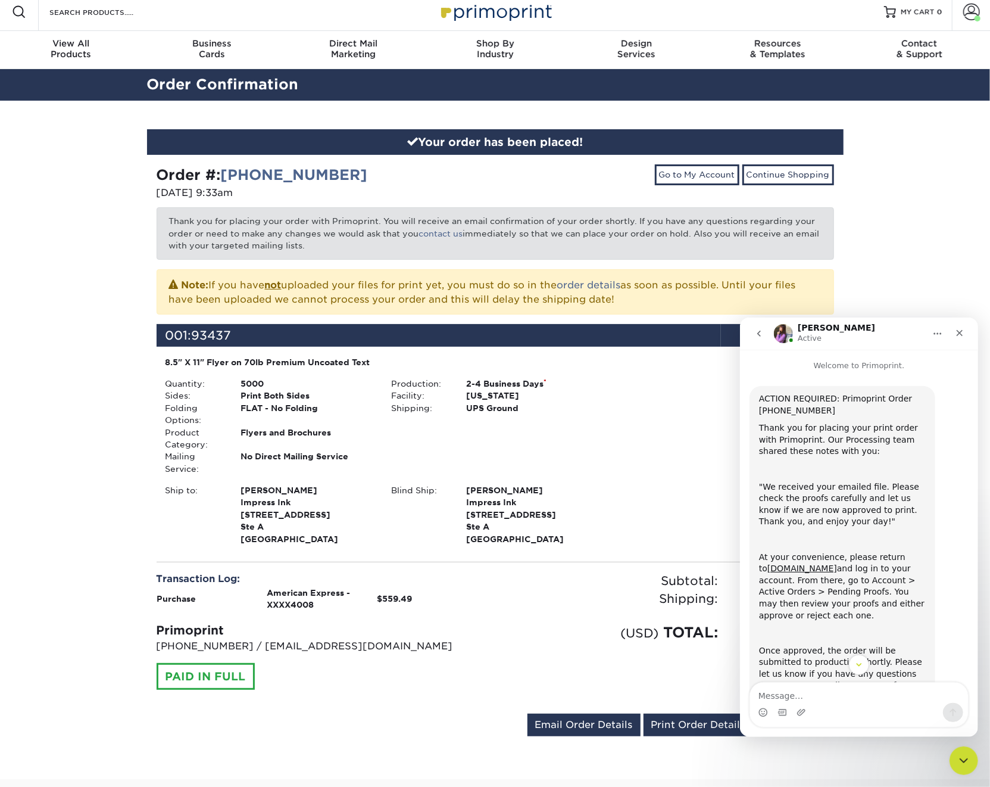
drag, startPoint x: 837, startPoint y: 411, endPoint x: 750, endPoint y: 411, distance: 86.9
click at [750, 411] on div "ACTION REQUIRED: Primoprint Order 25819-40483-555 Thank you for placing your pr…" at bounding box center [842, 559] width 186 height 348
copy div "[PHONE_NUMBER]"
drag, startPoint x: 454, startPoint y: 264, endPoint x: 454, endPoint y: 258, distance: 6.0
click at [454, 261] on div "Order #: 25821-93366-555 08/21/2025 9:33am Go to My Account Continue Shopping T…" at bounding box center [496, 452] width 678 height 576
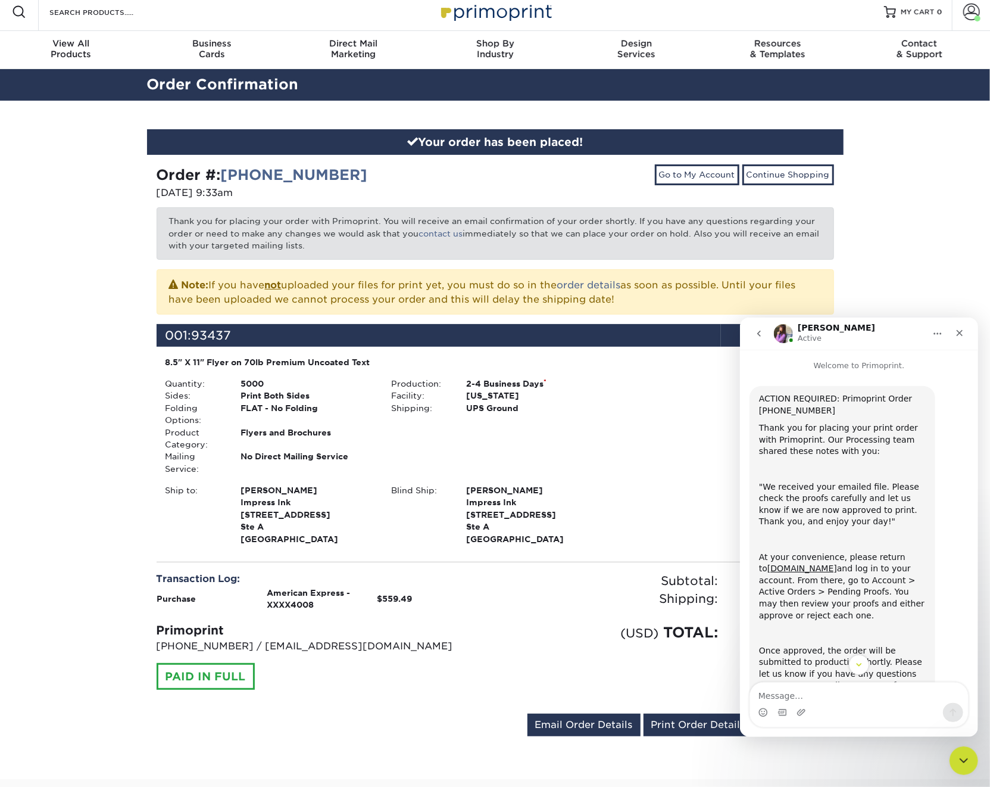
click at [546, 174] on div "Go to My Account Continue Shopping" at bounding box center [669, 183] width 348 height 38
click at [972, 13] on span at bounding box center [971, 12] width 17 height 17
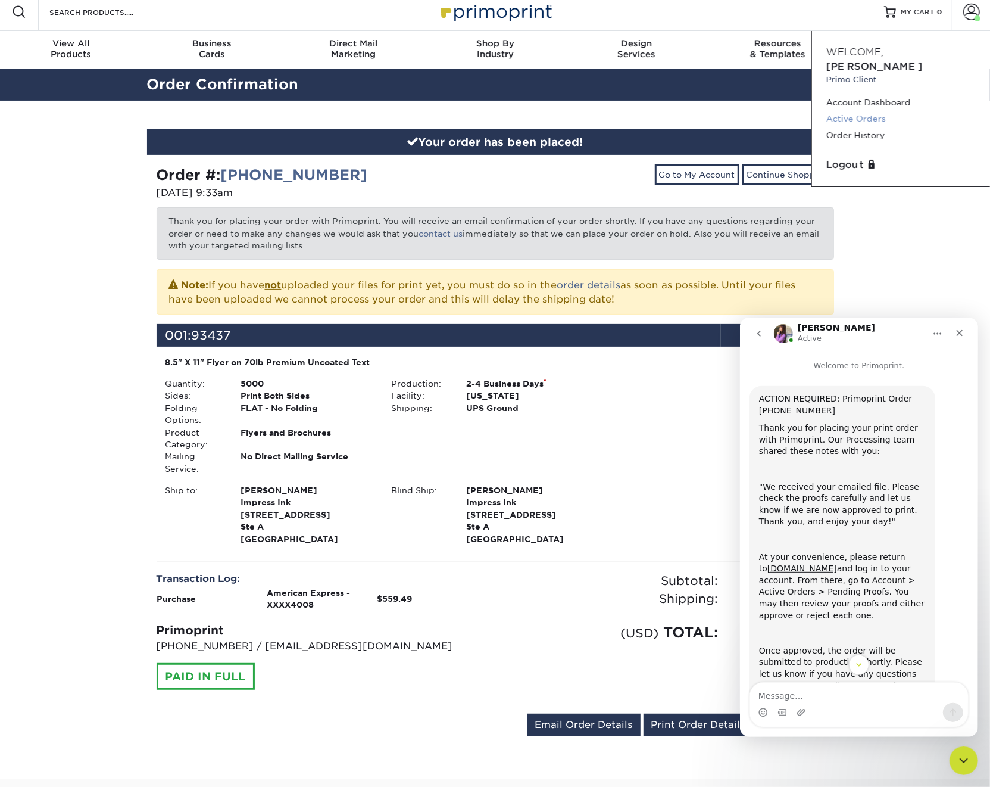
click at [847, 111] on link "Active Orders" at bounding box center [901, 119] width 149 height 16
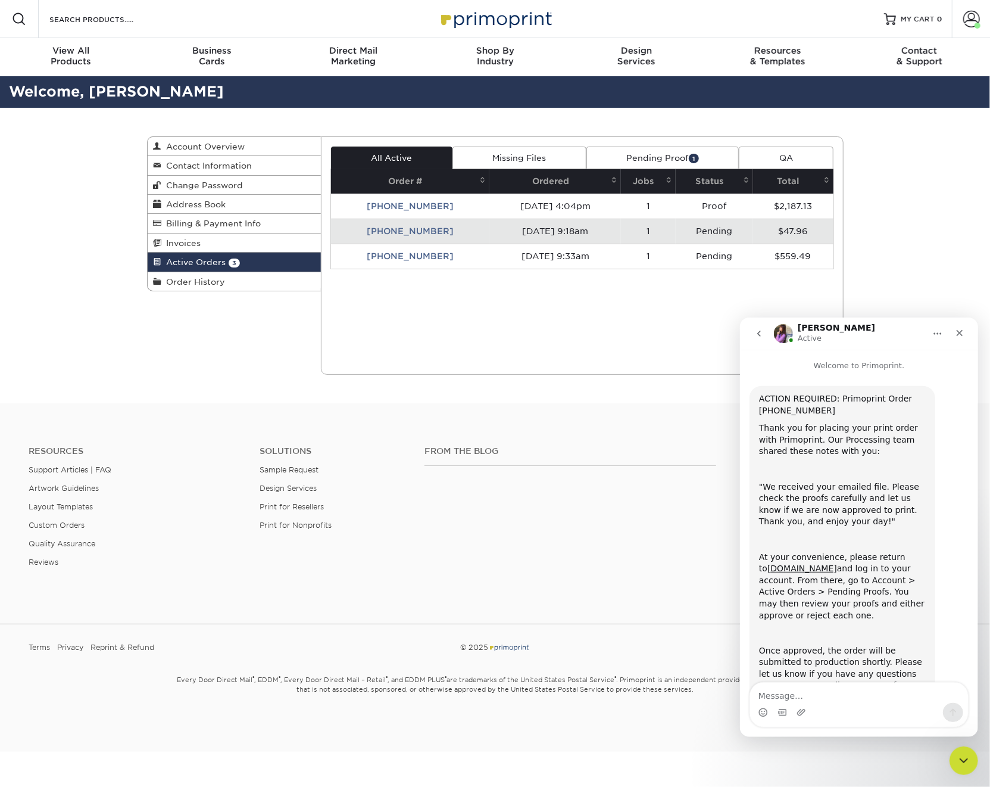
scroll to position [64, 0]
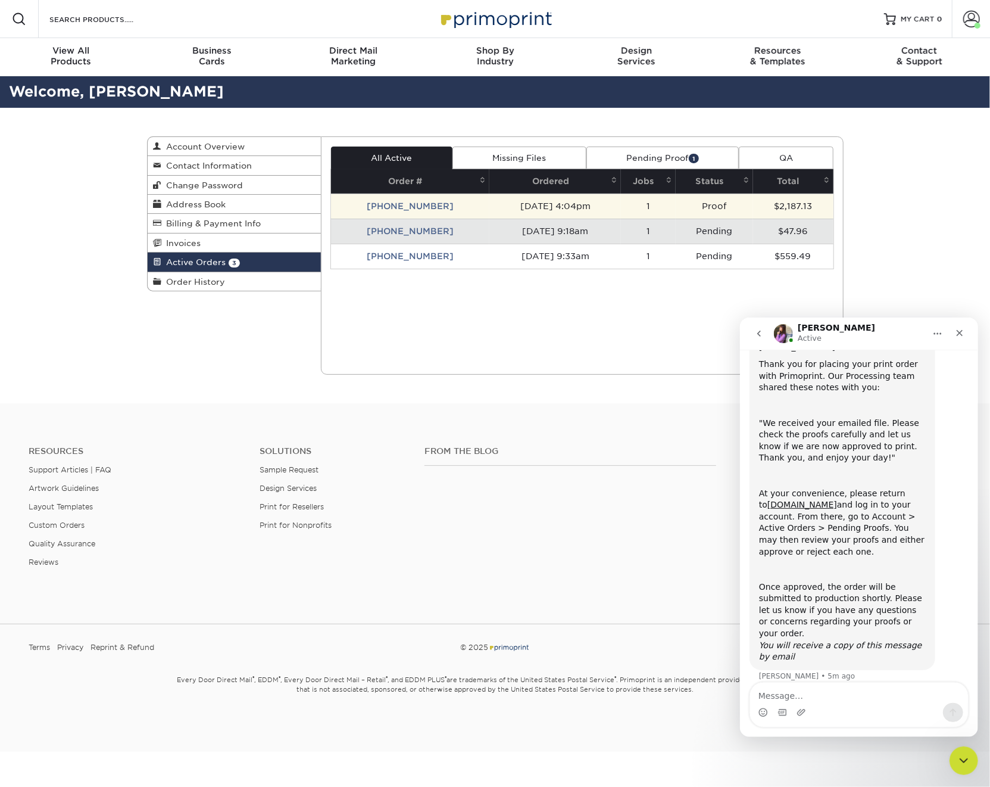
click at [418, 200] on td "[PHONE_NUMBER]" at bounding box center [410, 206] width 158 height 25
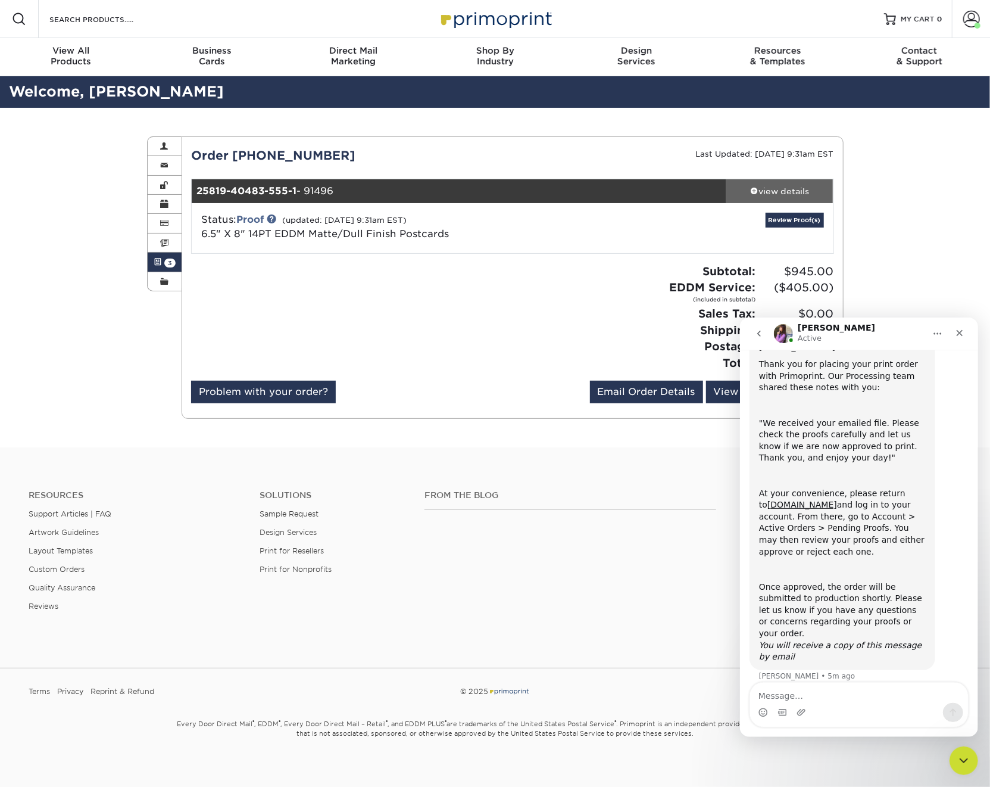
click at [781, 192] on div "view details" at bounding box center [779, 191] width 107 height 12
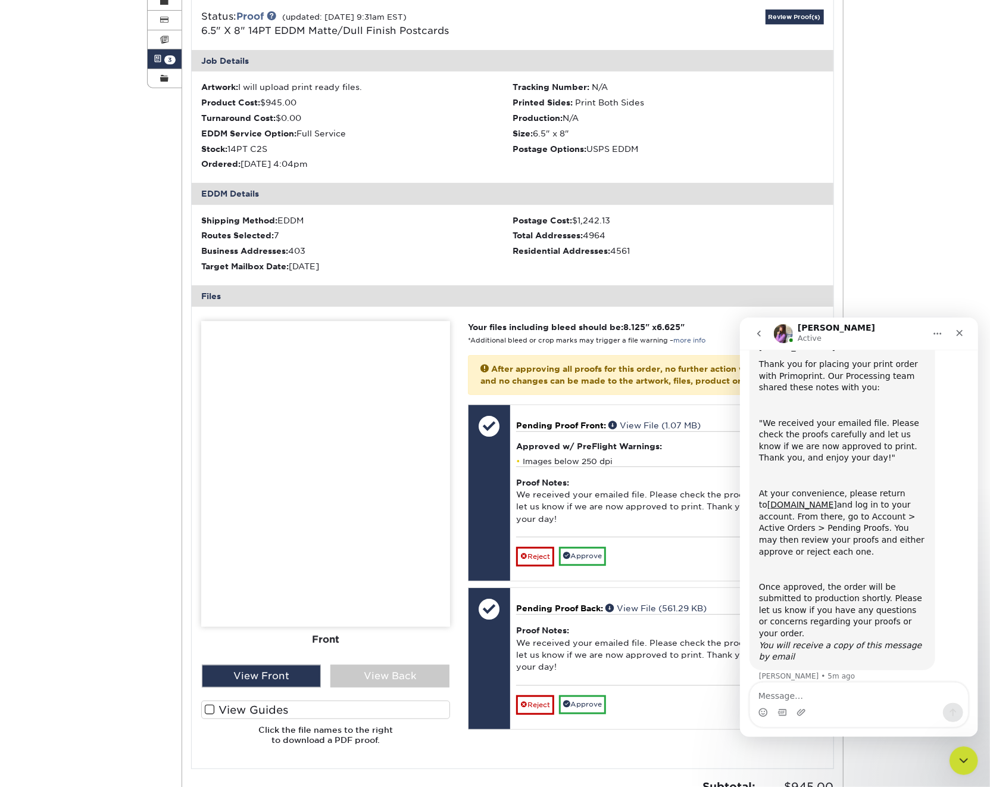
scroll to position [305, 0]
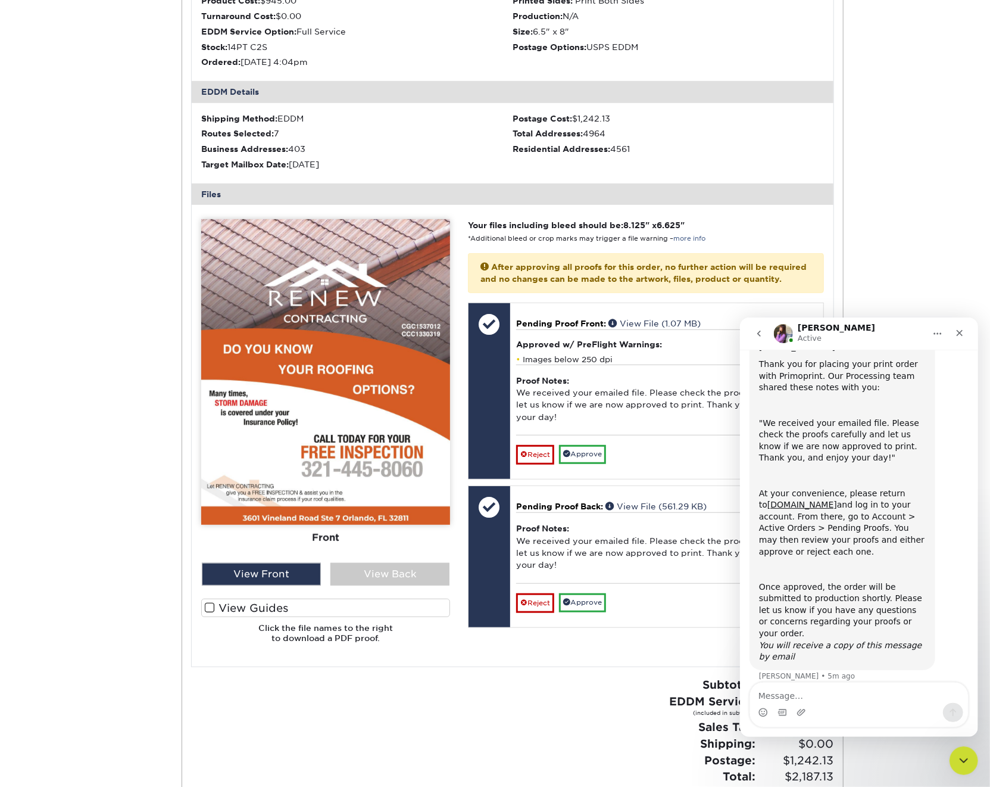
click at [939, 331] on icon "Home" at bounding box center [938, 333] width 10 height 10
click at [966, 330] on div "Close" at bounding box center [959, 332] width 21 height 21
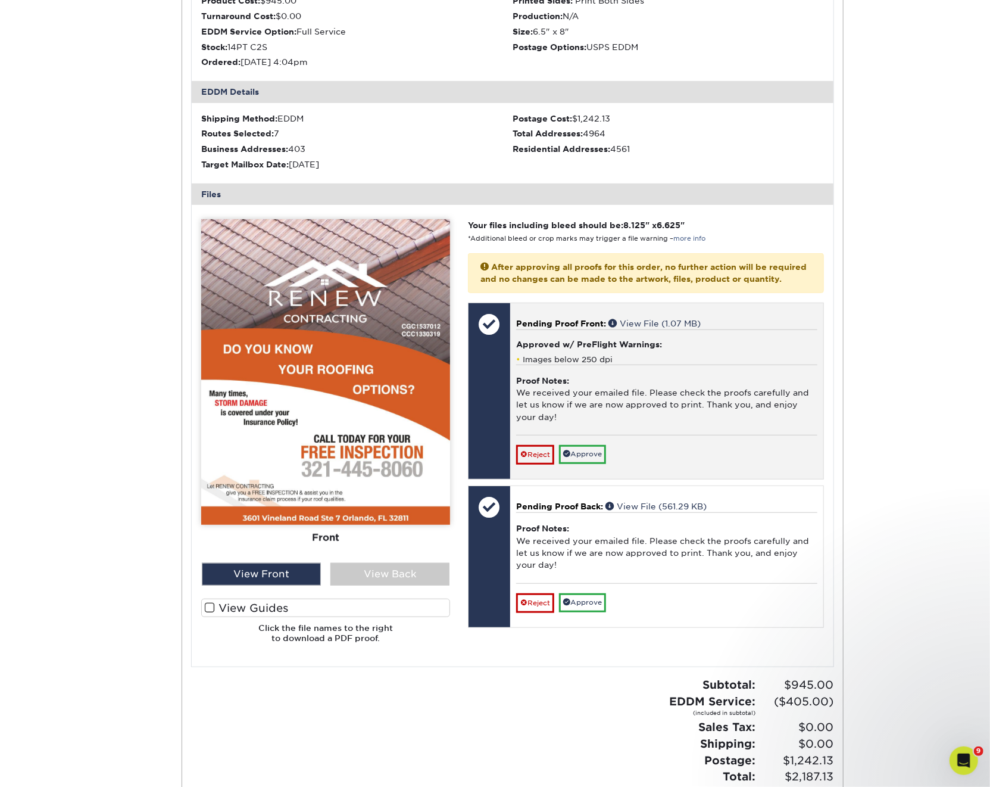
scroll to position [64, 0]
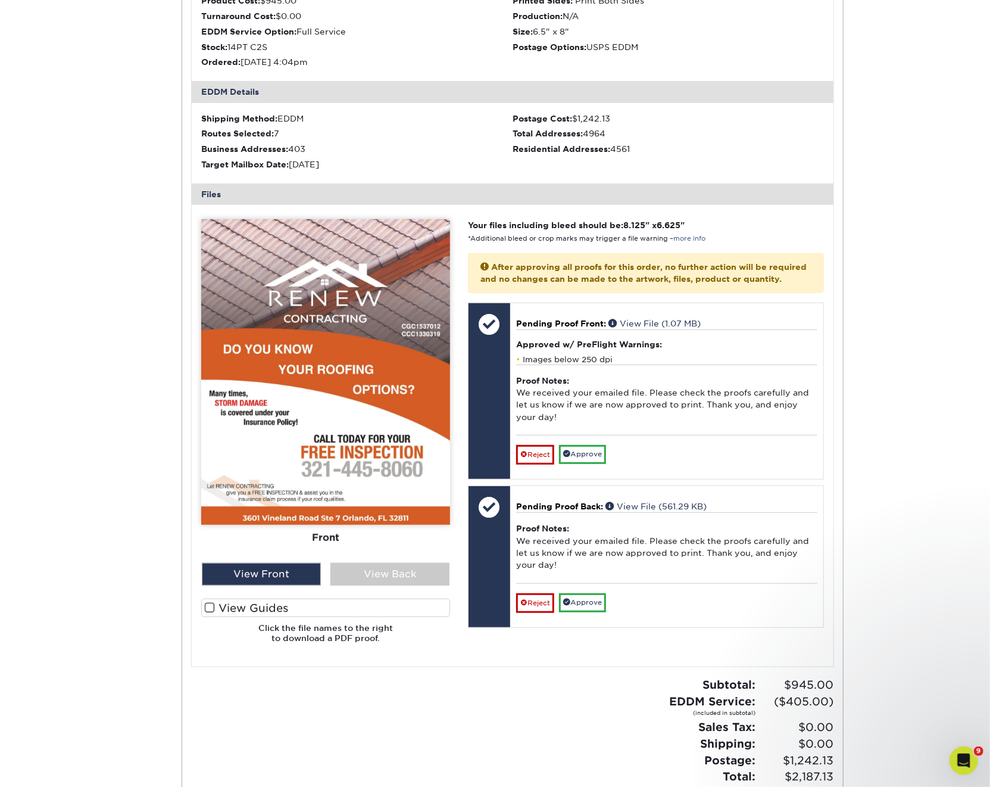
click at [211, 606] on span at bounding box center [210, 607] width 10 height 11
click at [0, 0] on input "View Guides" at bounding box center [0, 0] width 0 height 0
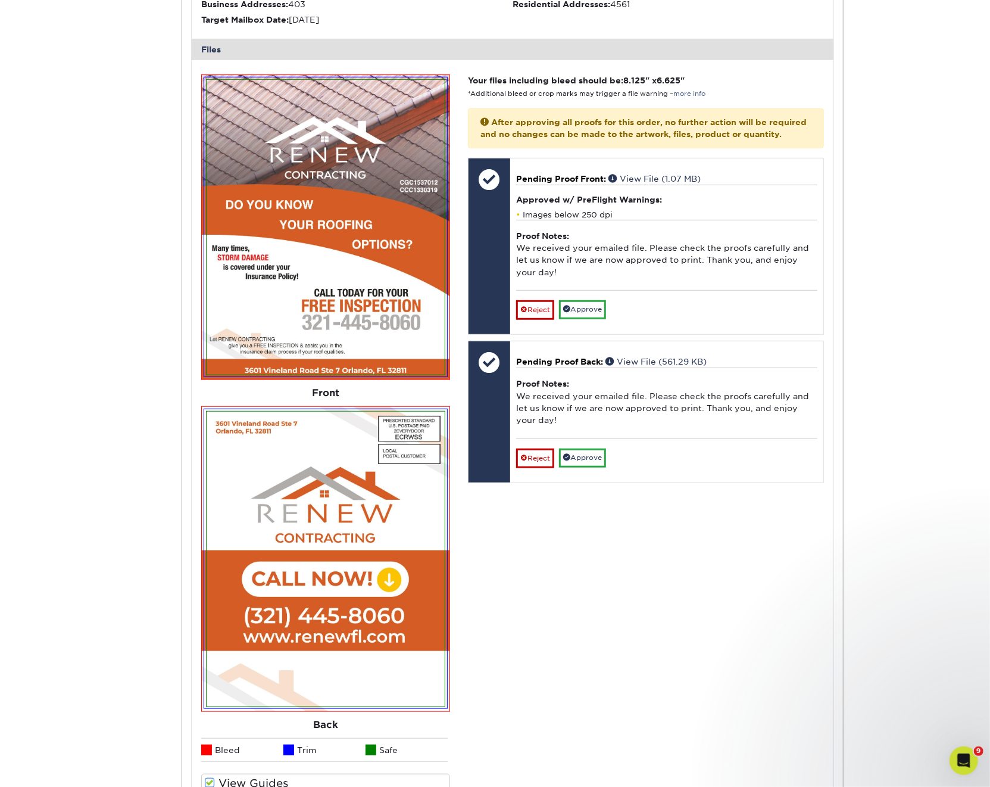
scroll to position [459, 0]
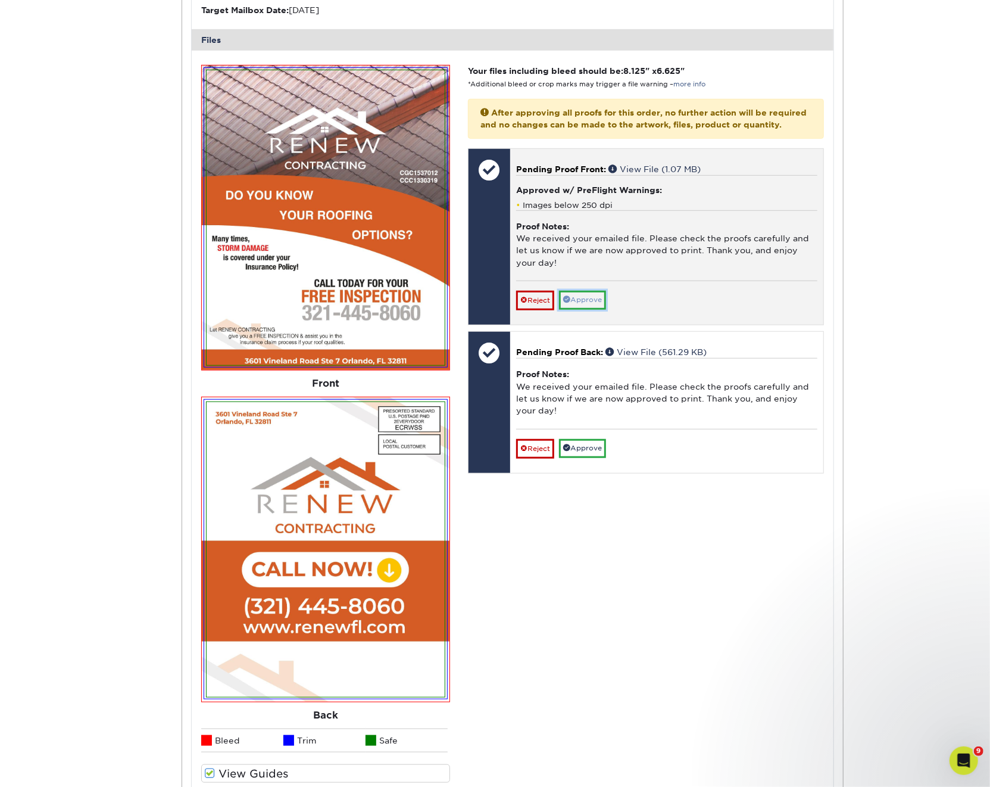
click at [592, 309] on link "Approve" at bounding box center [582, 300] width 47 height 18
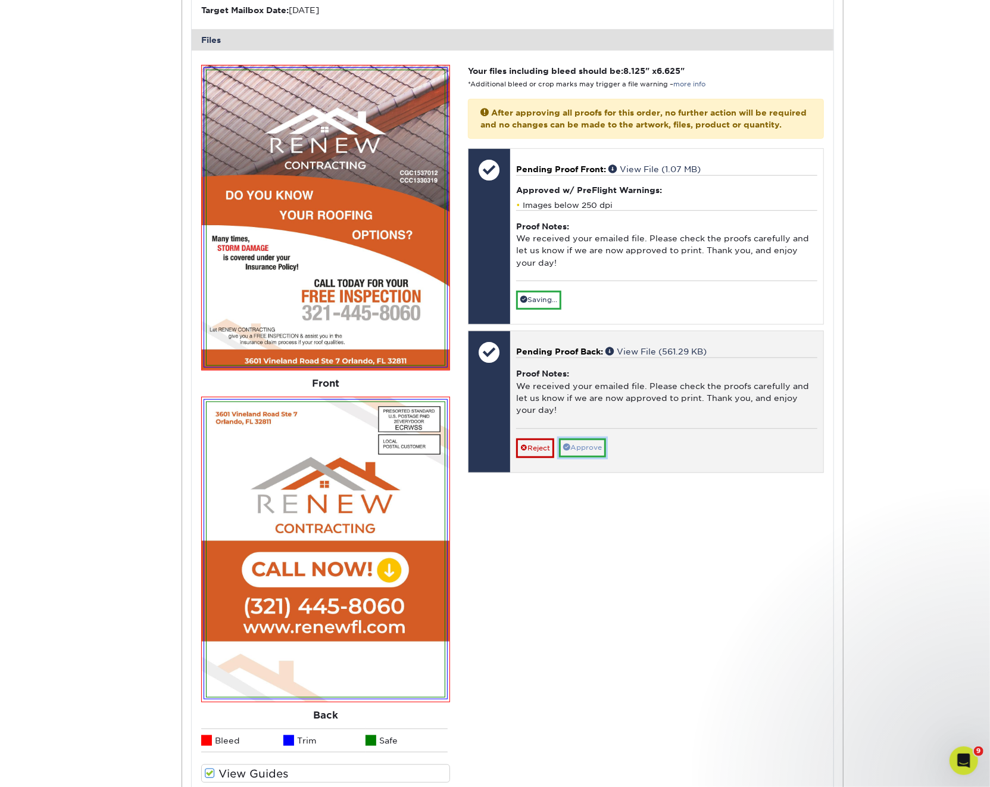
click at [592, 456] on link "Approve" at bounding box center [582, 447] width 47 height 18
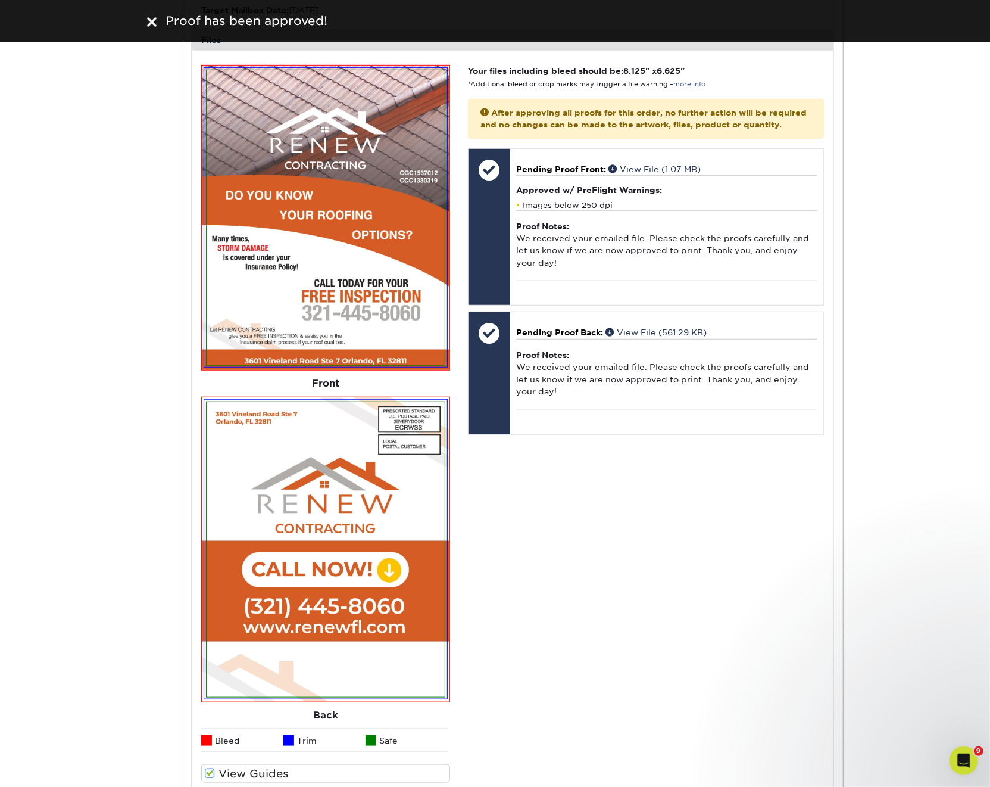
click at [147, 20] on img at bounding box center [152, 22] width 10 height 10
